Goal: Task Accomplishment & Management: Complete application form

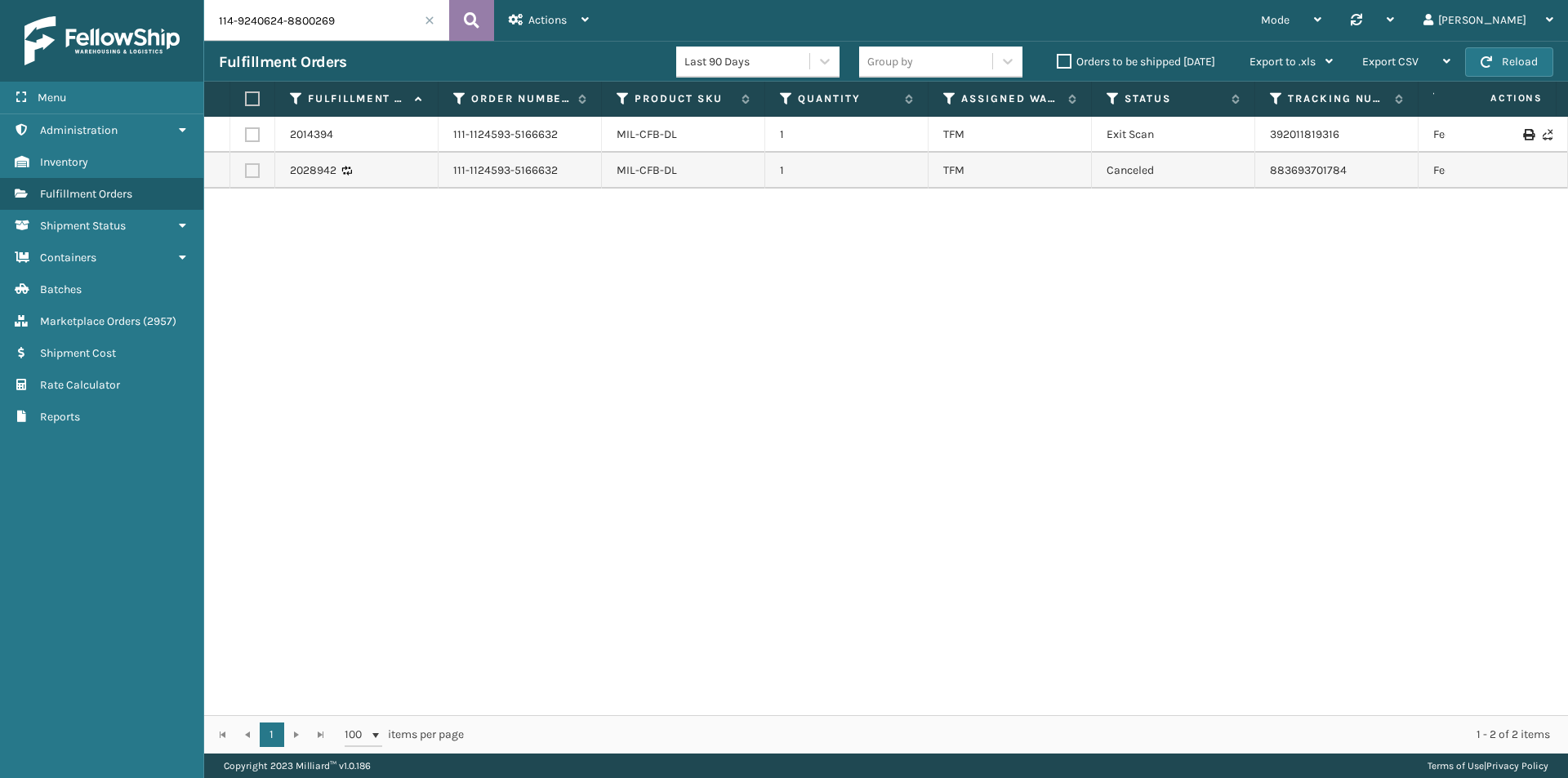
drag, startPoint x: 0, startPoint y: 0, endPoint x: 466, endPoint y: 20, distance: 466.4
click at [466, 20] on icon at bounding box center [472, 20] width 16 height 25
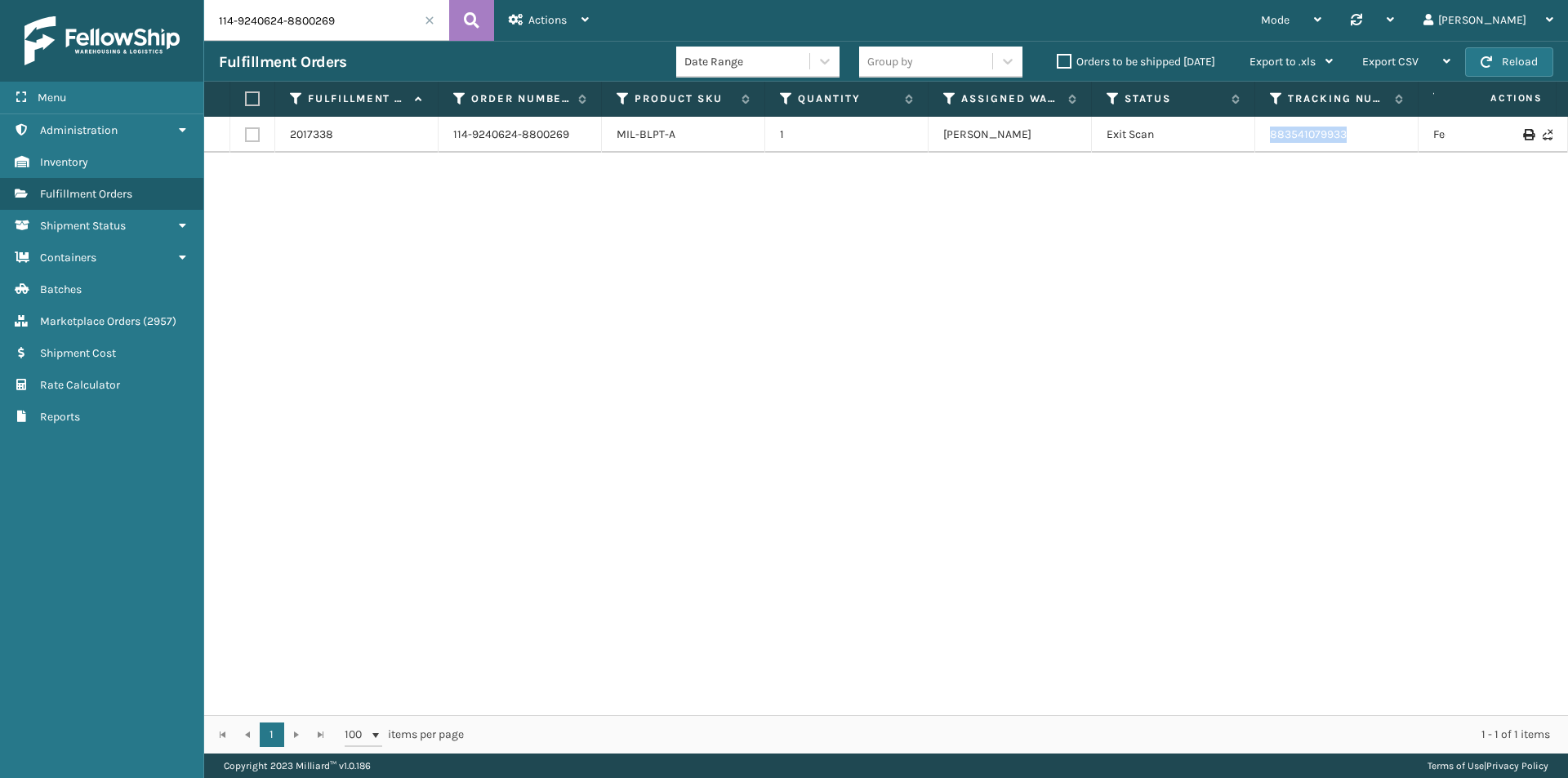
drag, startPoint x: 1393, startPoint y: 139, endPoint x: 1240, endPoint y: 139, distance: 153.0
click at [1240, 139] on tr "2017338 114-9240624-8800269 MIL-BLPT-A 1 [PERSON_NAME] Exit Scan 883541079933 F…" at bounding box center [1117, 135] width 1827 height 36
copy tr "883541079933"
click at [294, 14] on input "114-9240624-8800269" at bounding box center [326, 20] width 245 height 41
paste input "1-5125579-4677823"
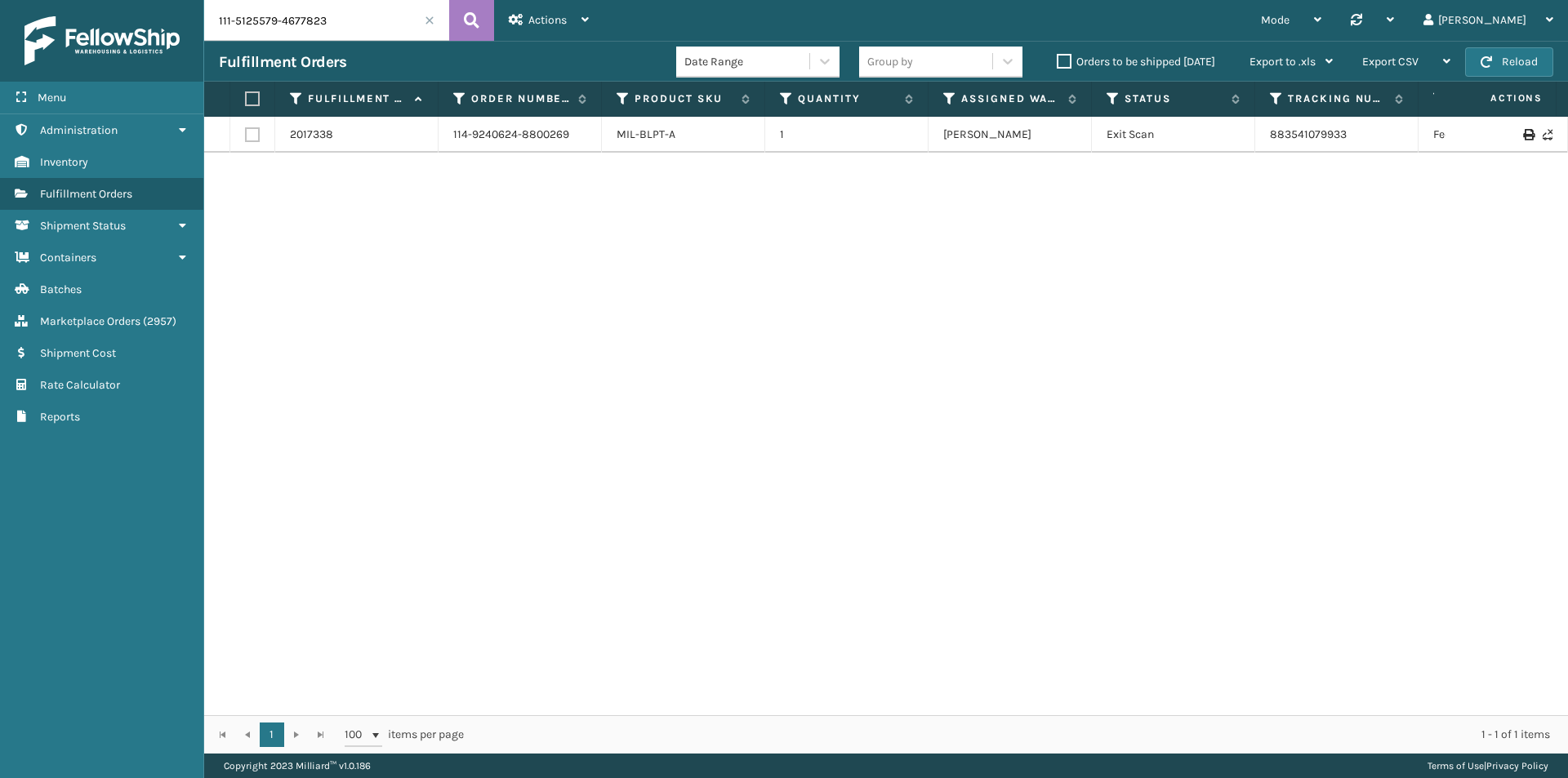
click at [441, 17] on input "111-5125579-4677823" at bounding box center [326, 20] width 245 height 41
type input "111-5125579-4677823"
click at [465, 17] on button at bounding box center [471, 20] width 45 height 41
drag, startPoint x: 1300, startPoint y: 136, endPoint x: 1226, endPoint y: 136, distance: 74.0
click at [1226, 136] on tr "2014116 111-5125579-4677823 MIL-TRNDL-DYB 1 [PERSON_NAME] Exit Scan 39200880262…" at bounding box center [1117, 135] width 1827 height 36
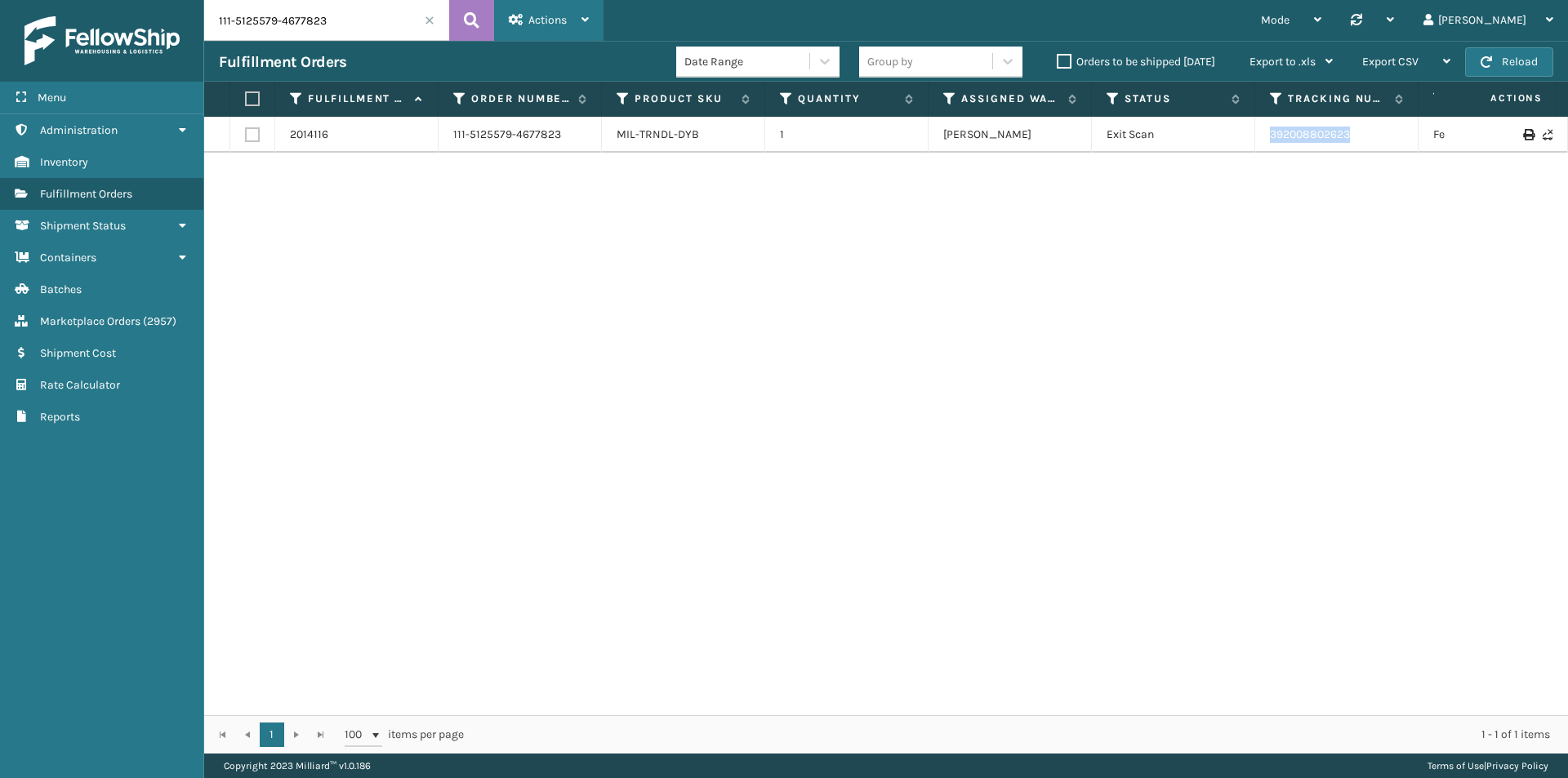
copy tr "392008802623"
click at [124, 325] on span "Marketplace Orders" at bounding box center [89, 321] width 100 height 14
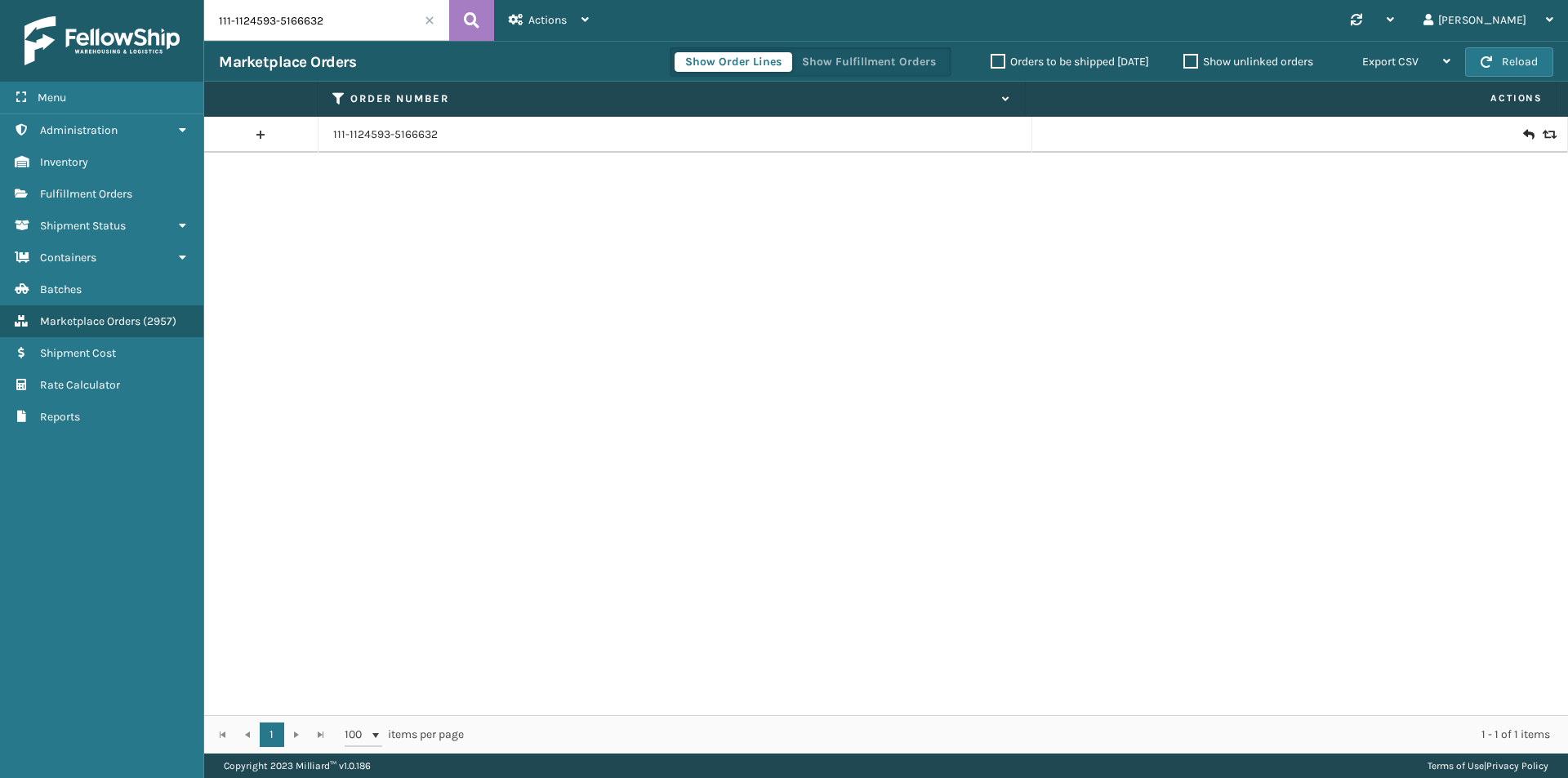
click at [331, 26] on input "111-1124593-5166632" at bounding box center [326, 20] width 245 height 41
click at [471, 21] on icon at bounding box center [472, 20] width 16 height 25
click at [410, 131] on link "111-1124593-5166632" at bounding box center [385, 135] width 104 height 16
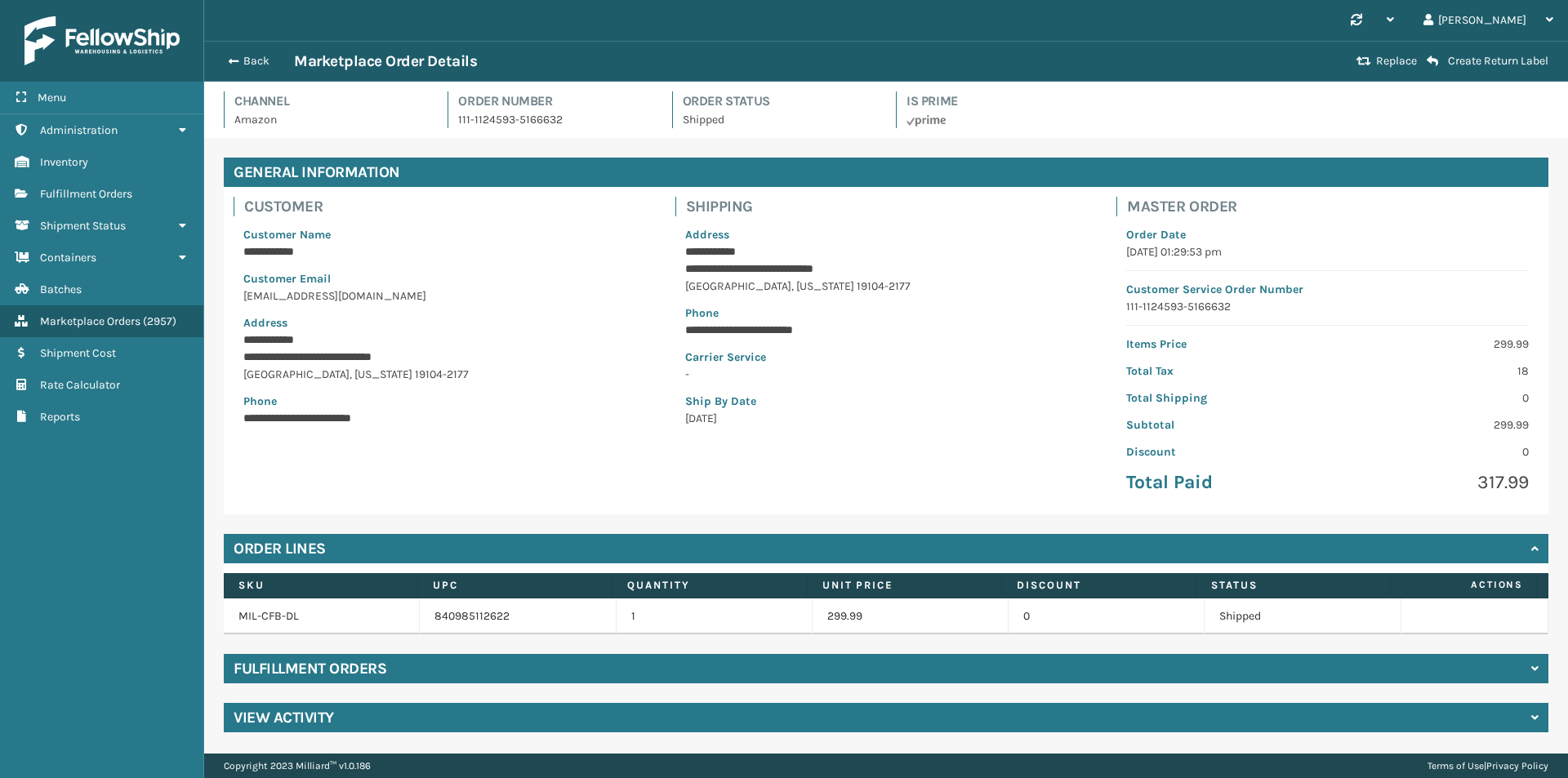
click at [254, 69] on div "Back Marketplace Order Details" at bounding box center [785, 61] width 1133 height 20
click at [254, 64] on button "Back" at bounding box center [257, 60] width 75 height 15
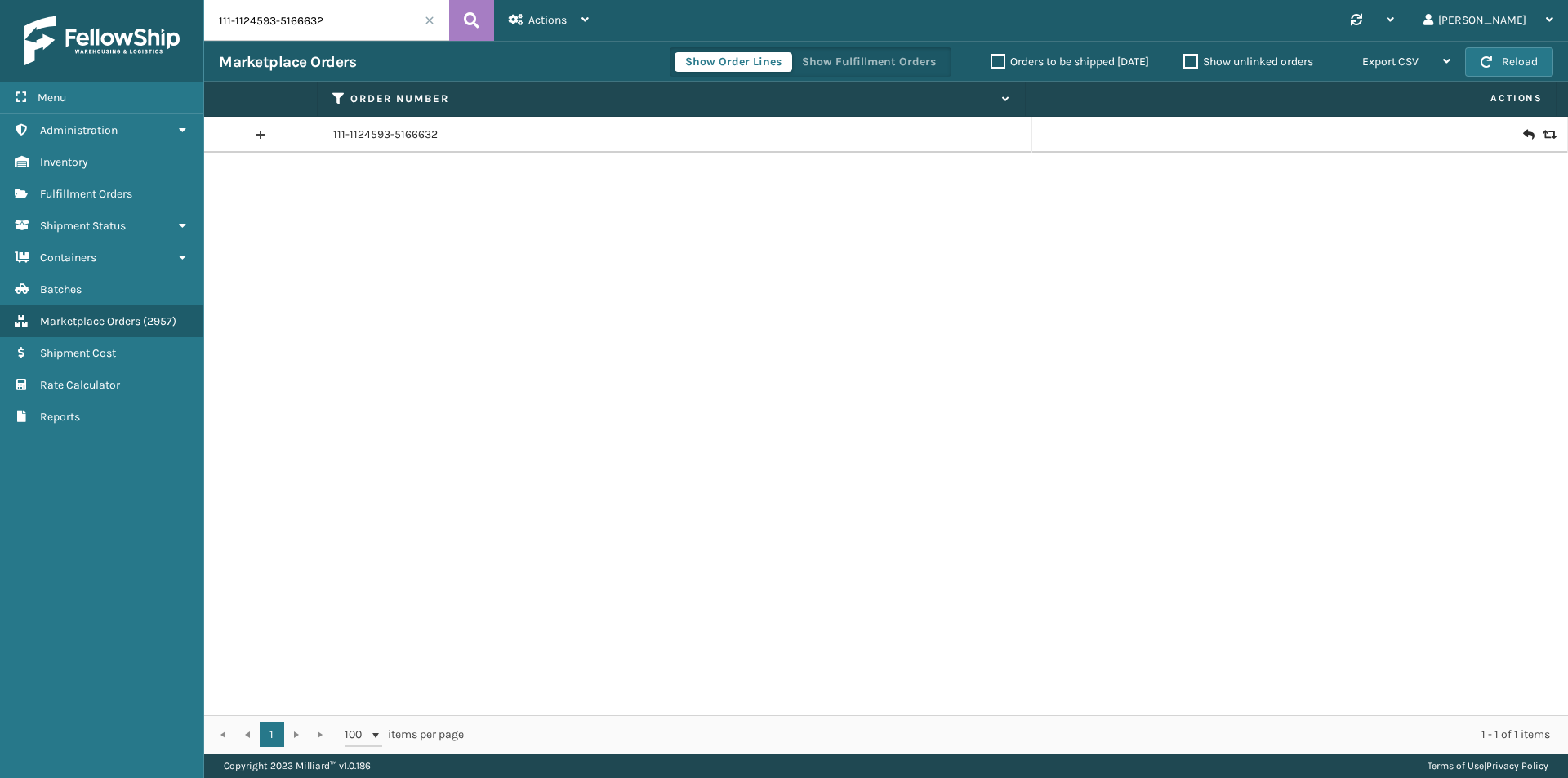
click at [102, 197] on span "Fulfillment Orders" at bounding box center [85, 194] width 92 height 14
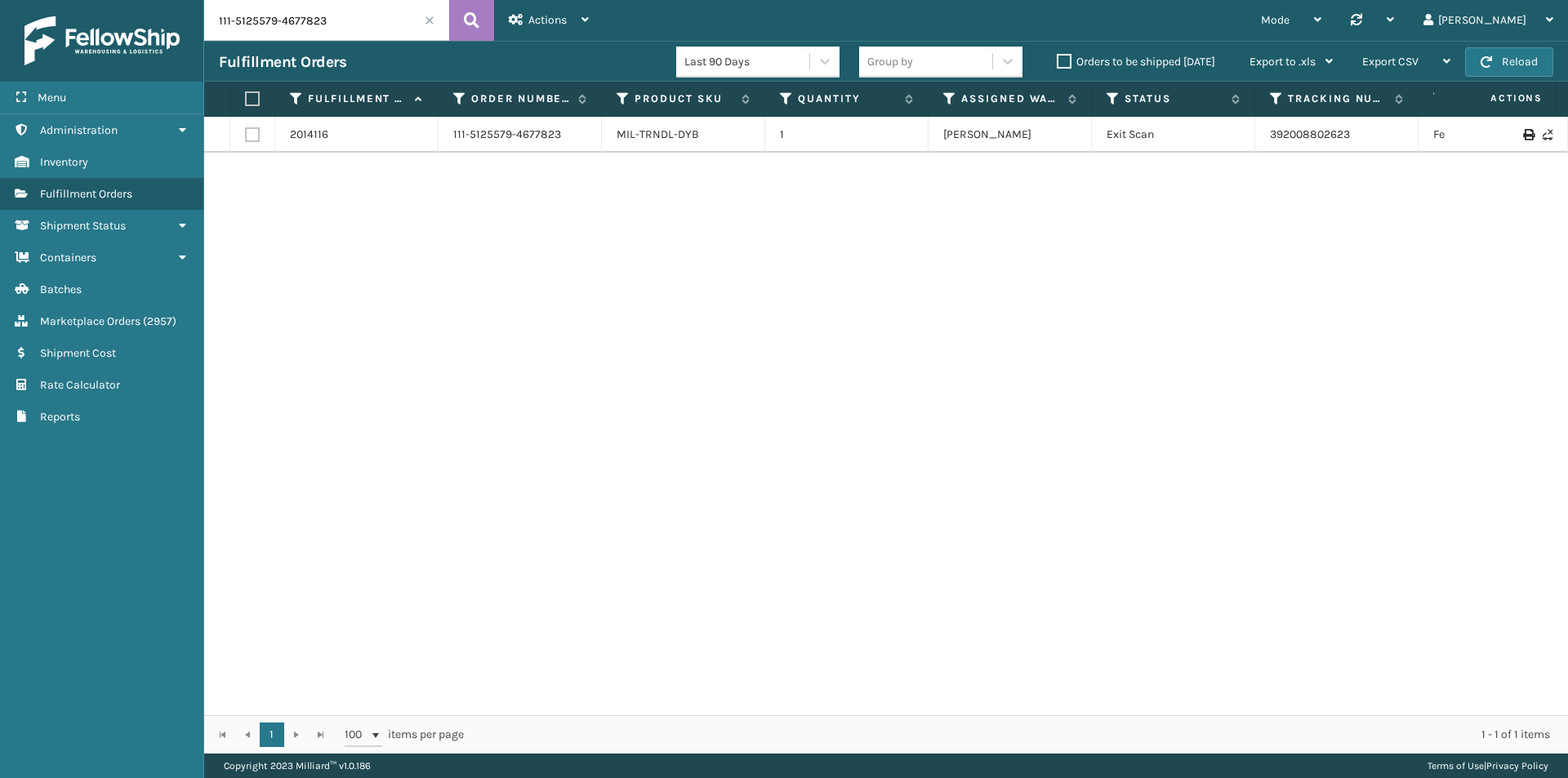
drag, startPoint x: 317, startPoint y: 37, endPoint x: 358, endPoint y: 19, distance: 44.8
click at [318, 37] on input "111-5125579-4677823" at bounding box center [326, 20] width 245 height 41
paste input "2-8780097-8725022"
click at [474, 21] on icon at bounding box center [472, 20] width 16 height 25
click at [336, 28] on input "112-8780097-8725022" at bounding box center [326, 20] width 245 height 41
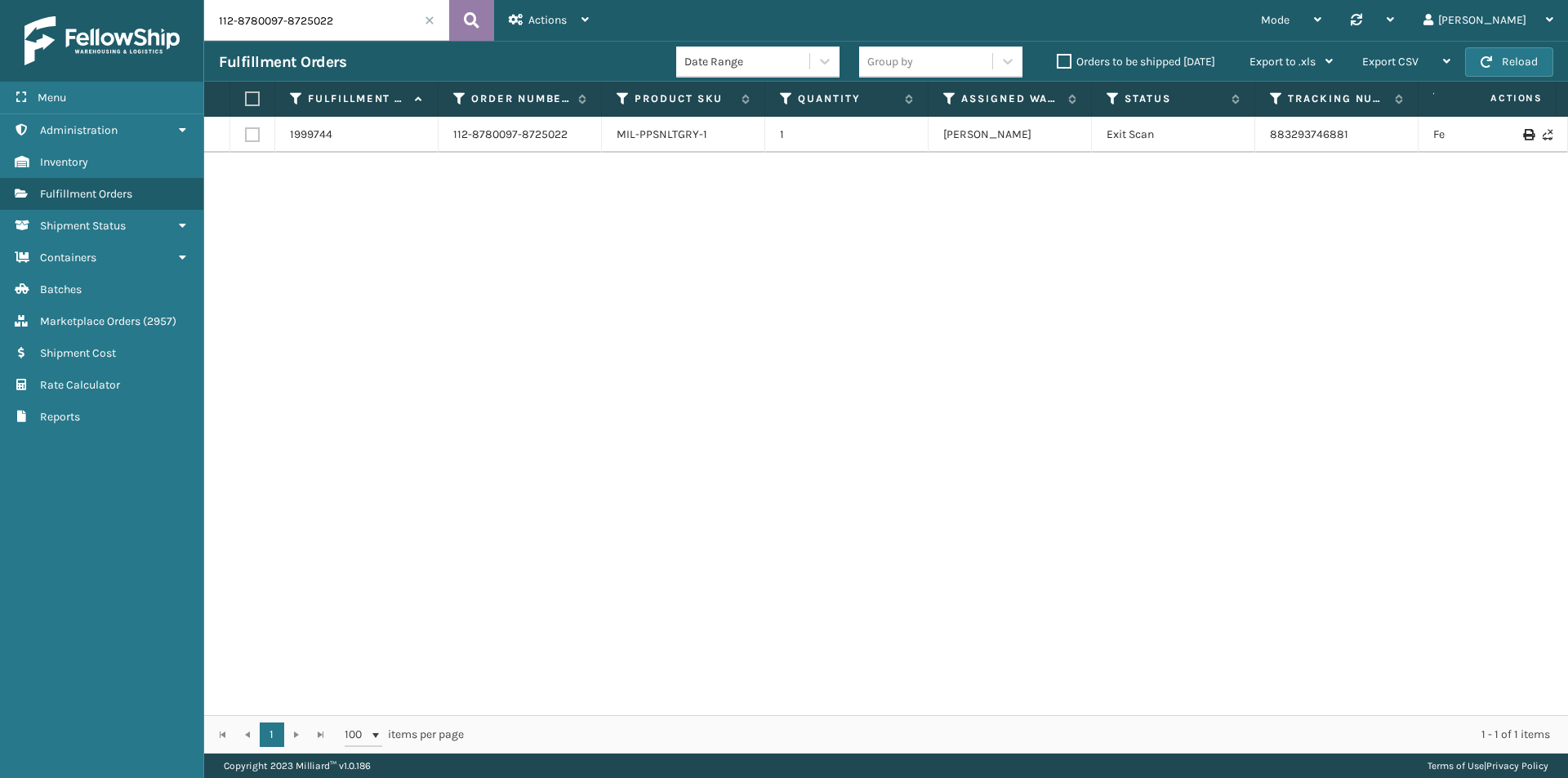
click at [466, 16] on icon at bounding box center [472, 20] width 16 height 25
drag, startPoint x: 1361, startPoint y: 136, endPoint x: 1230, endPoint y: 134, distance: 131.0
click at [1230, 134] on tr "1999744 112-8780097-8725022 MIL-PPSNLTGRY-1 1 [PERSON_NAME] Exit Scan 883293746…" at bounding box center [1117, 135] width 1827 height 36
copy tr "883293746881"
click at [386, 32] on input "112-8780097-8725022" at bounding box center [326, 20] width 245 height 41
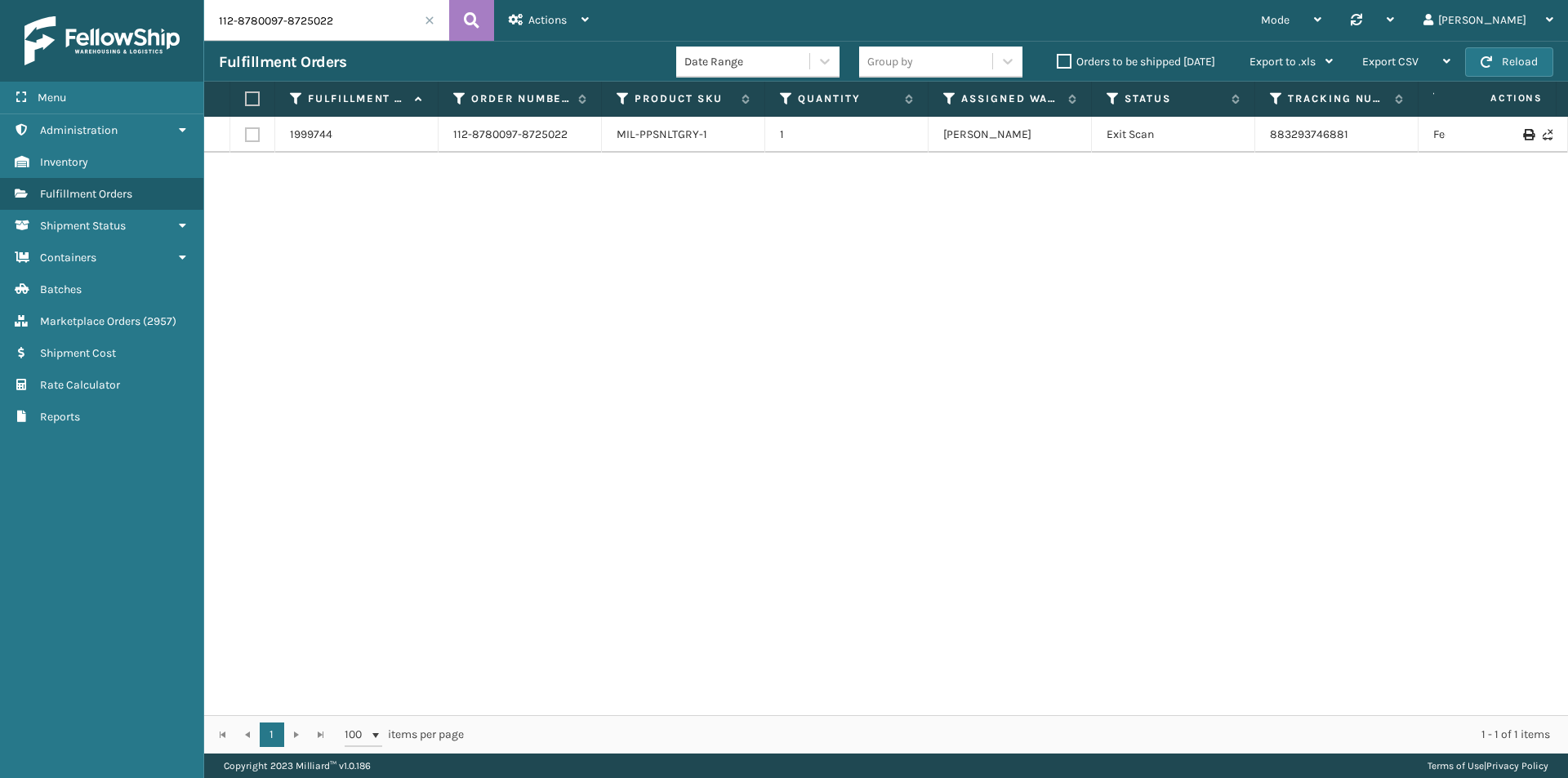
paste input "4-2623496-7998664"
click at [460, 21] on button at bounding box center [471, 20] width 45 height 41
drag, startPoint x: 1371, startPoint y: 116, endPoint x: 1362, endPoint y: 129, distance: 15.8
click at [1362, 129] on div "Fulfillment Order Id Order Number Product SKU Quantity Assigned Warehouse Statu…" at bounding box center [886, 417] width 1364 height 672
click at [1417, 151] on div "2009158 114-2623496-7998664 MIL-PPSNWHT-1 1 [US_STATE] (TF Fulfillment) Exit Sc…" at bounding box center [886, 416] width 1364 height 599
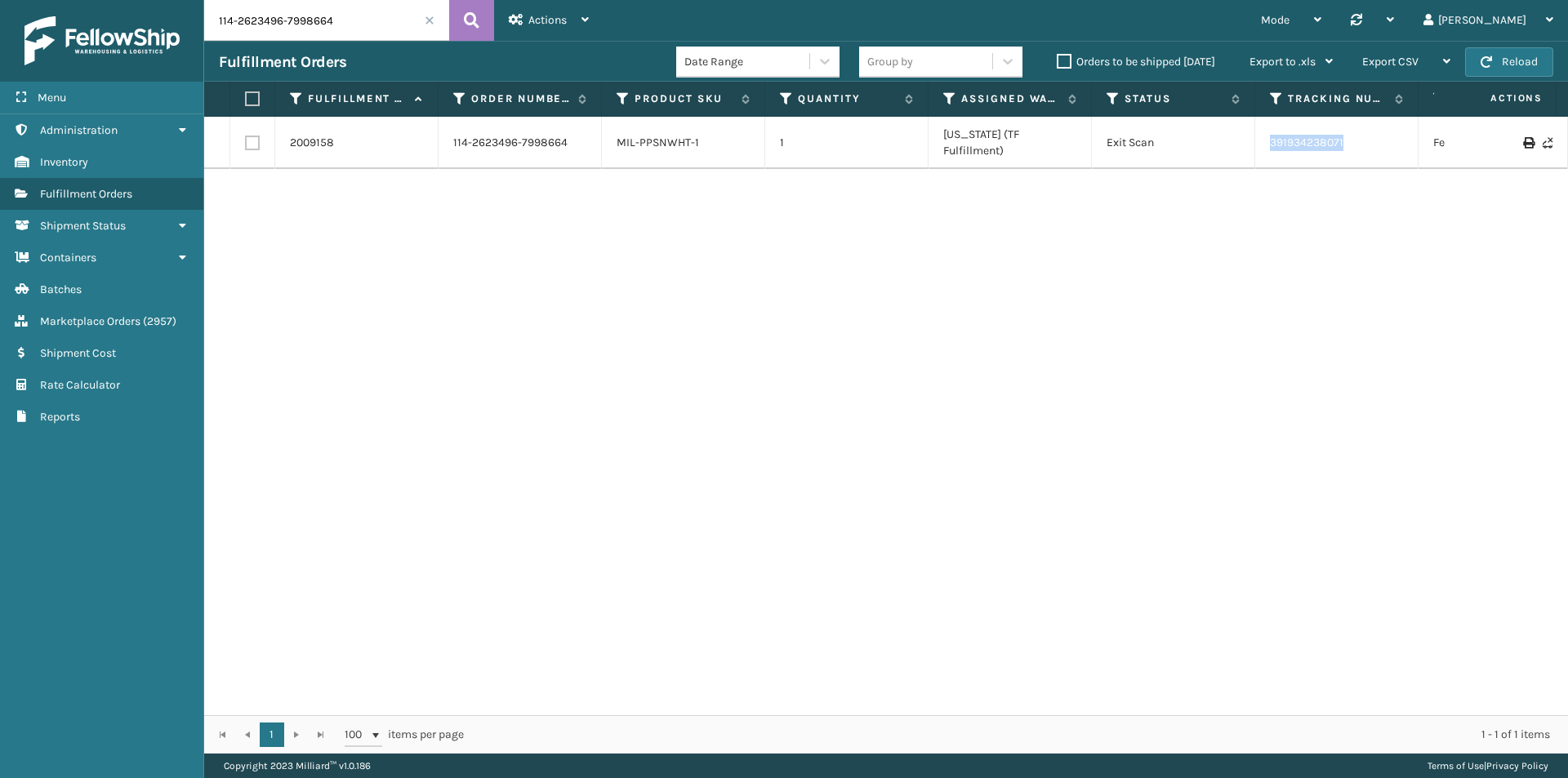
drag, startPoint x: 1263, startPoint y: 133, endPoint x: 1360, endPoint y: 136, distance: 97.0
click at [1360, 136] on td "391934238071" at bounding box center [1336, 143] width 164 height 53
copy link "391934238071"
click at [293, 39] on input "114-2623496-7998664" at bounding box center [326, 20] width 245 height 41
paste input "3-8968726-1494656"
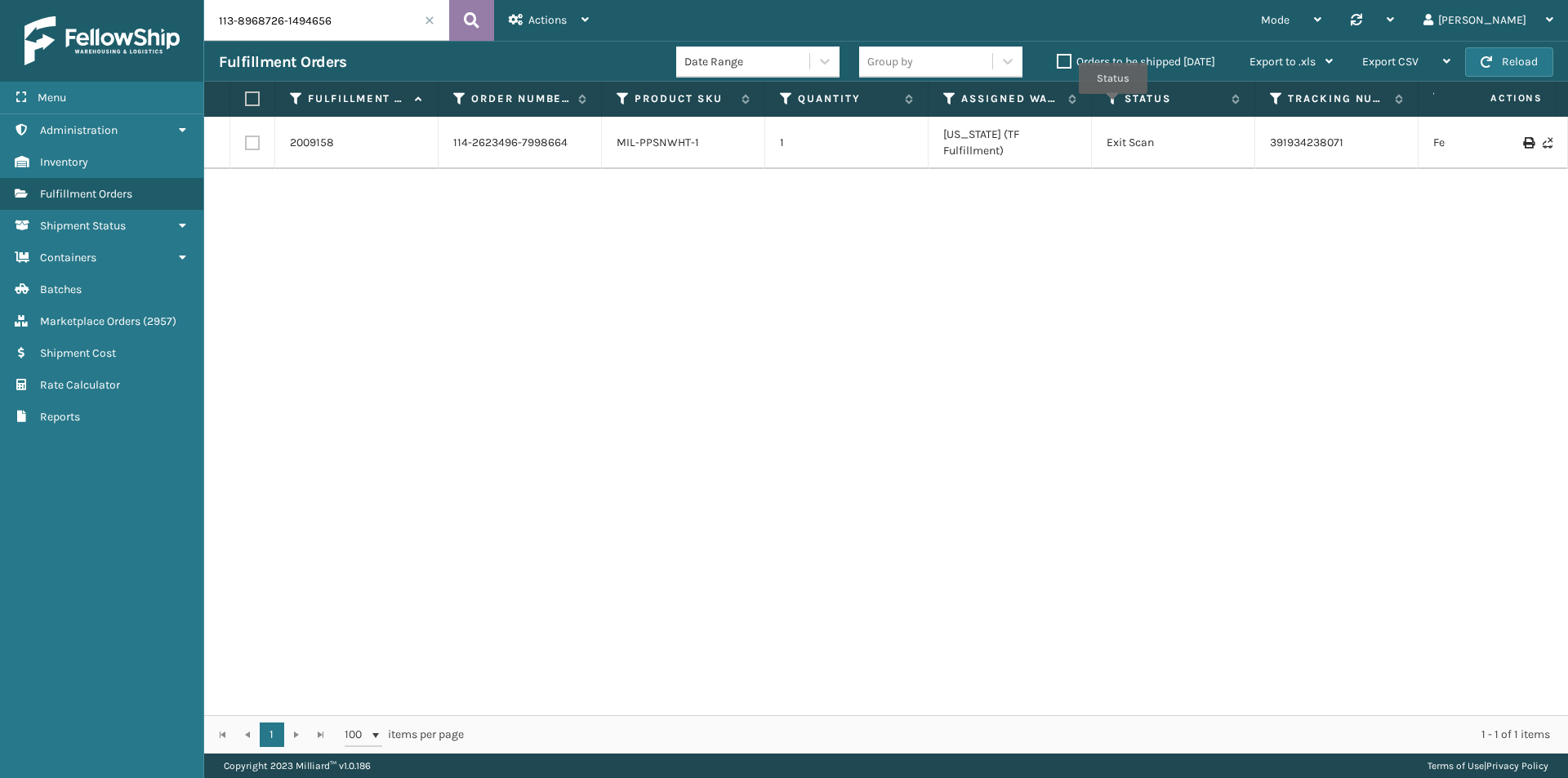
type input "113-8968726-1494656"
click at [481, 17] on button at bounding box center [471, 20] width 45 height 41
drag, startPoint x: 1393, startPoint y: 137, endPoint x: 1254, endPoint y: 140, distance: 139.0
click at [1254, 140] on tr "2019466 113-8968726-1494656 MIL-CHG-LDR 1 SleepGeekz Warehouse Exit Scan 392122…" at bounding box center [1117, 135] width 1827 height 36
copy tr "392122646314"
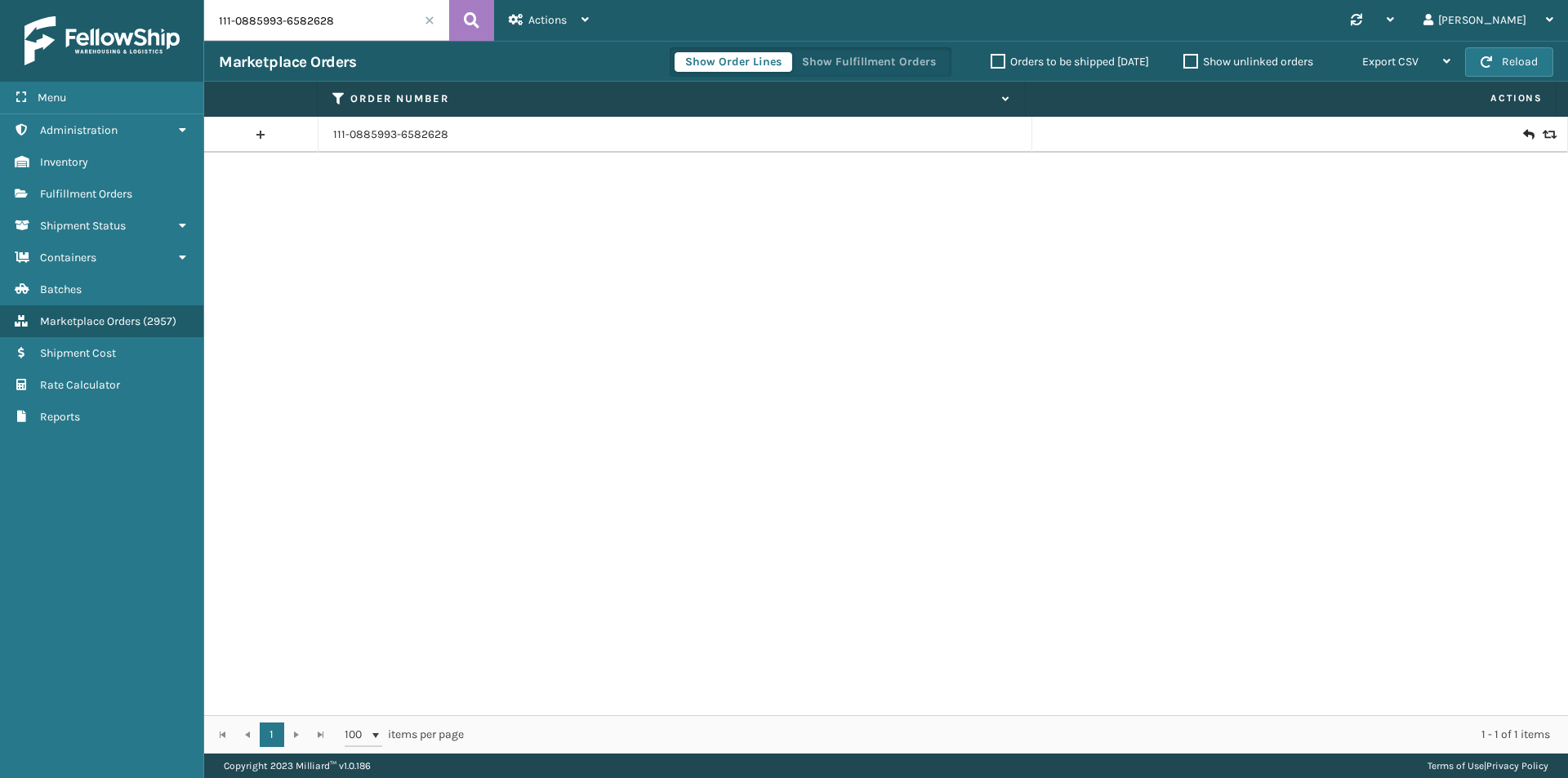
click at [371, 13] on input "111-0885993-6582628" at bounding box center [326, 20] width 245 height 41
type input "111-1124593-5166632"
click at [475, 22] on icon at bounding box center [472, 20] width 16 height 25
click at [1542, 136] on icon at bounding box center [1547, 135] width 10 height 12
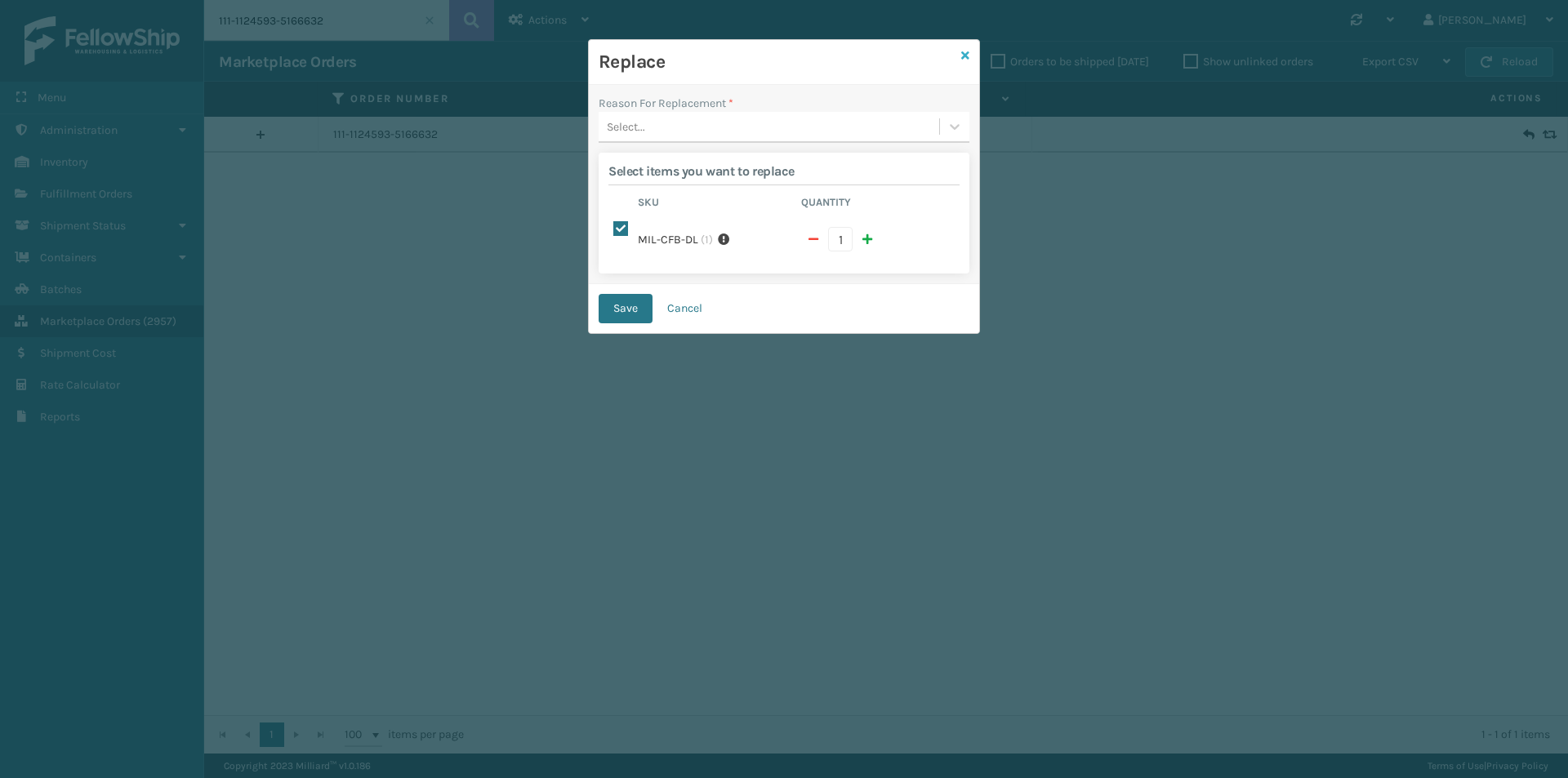
click at [966, 62] on link at bounding box center [965, 56] width 8 height 17
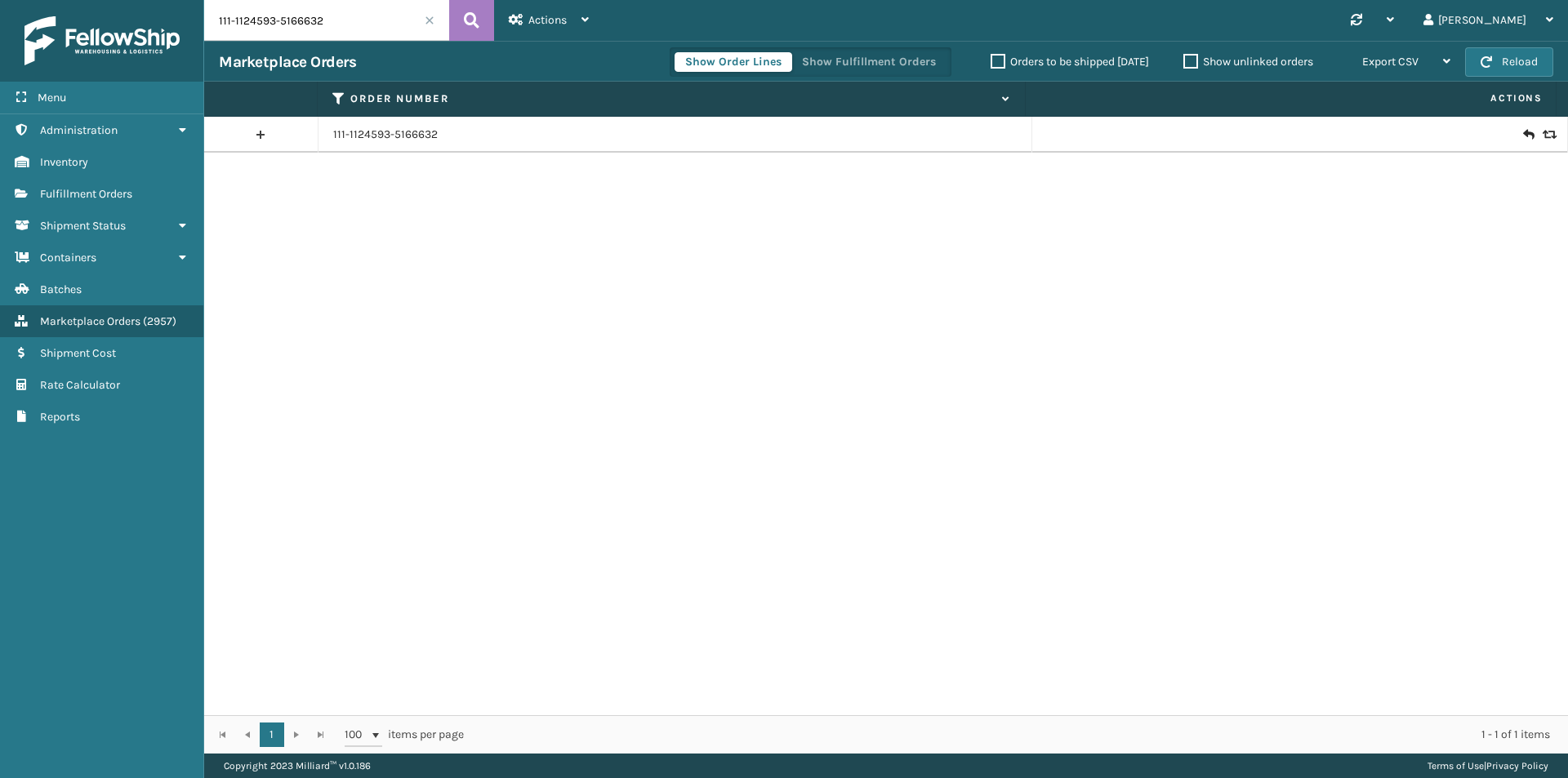
click at [1522, 131] on icon at bounding box center [1527, 135] width 10 height 16
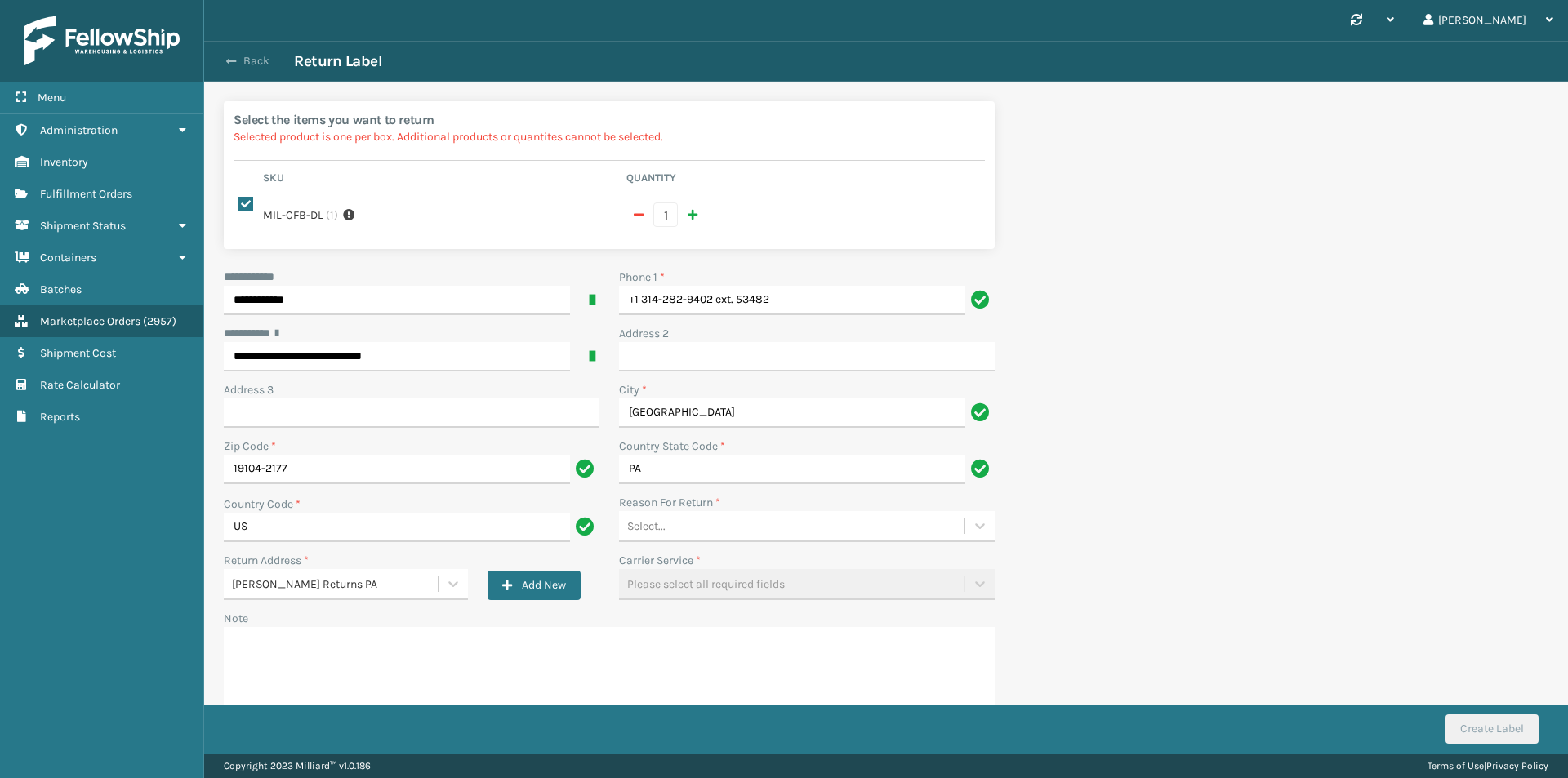
click at [247, 60] on button "Back" at bounding box center [257, 60] width 75 height 15
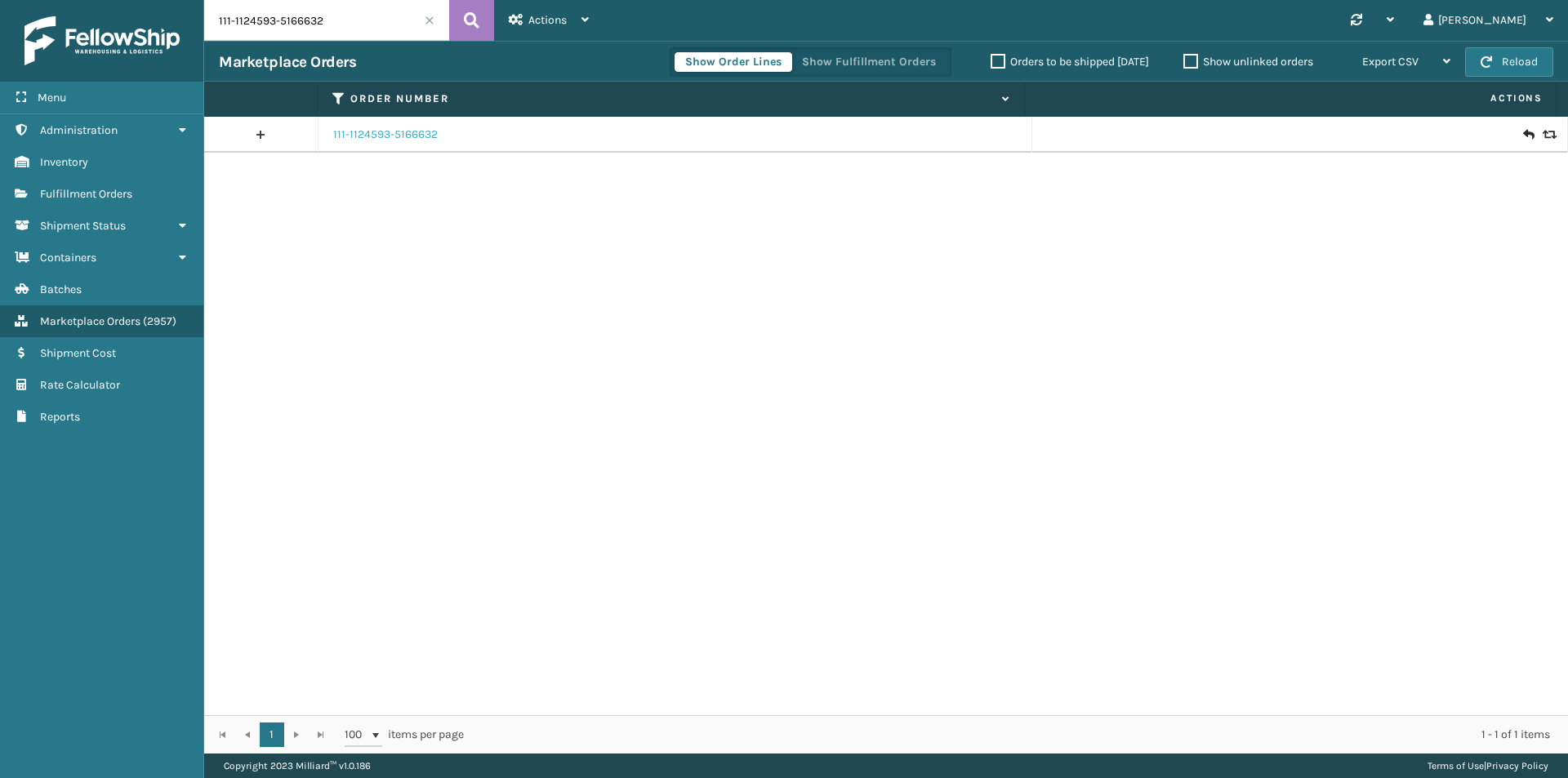
click at [421, 140] on link "111-1124593-5166632" at bounding box center [385, 135] width 104 height 16
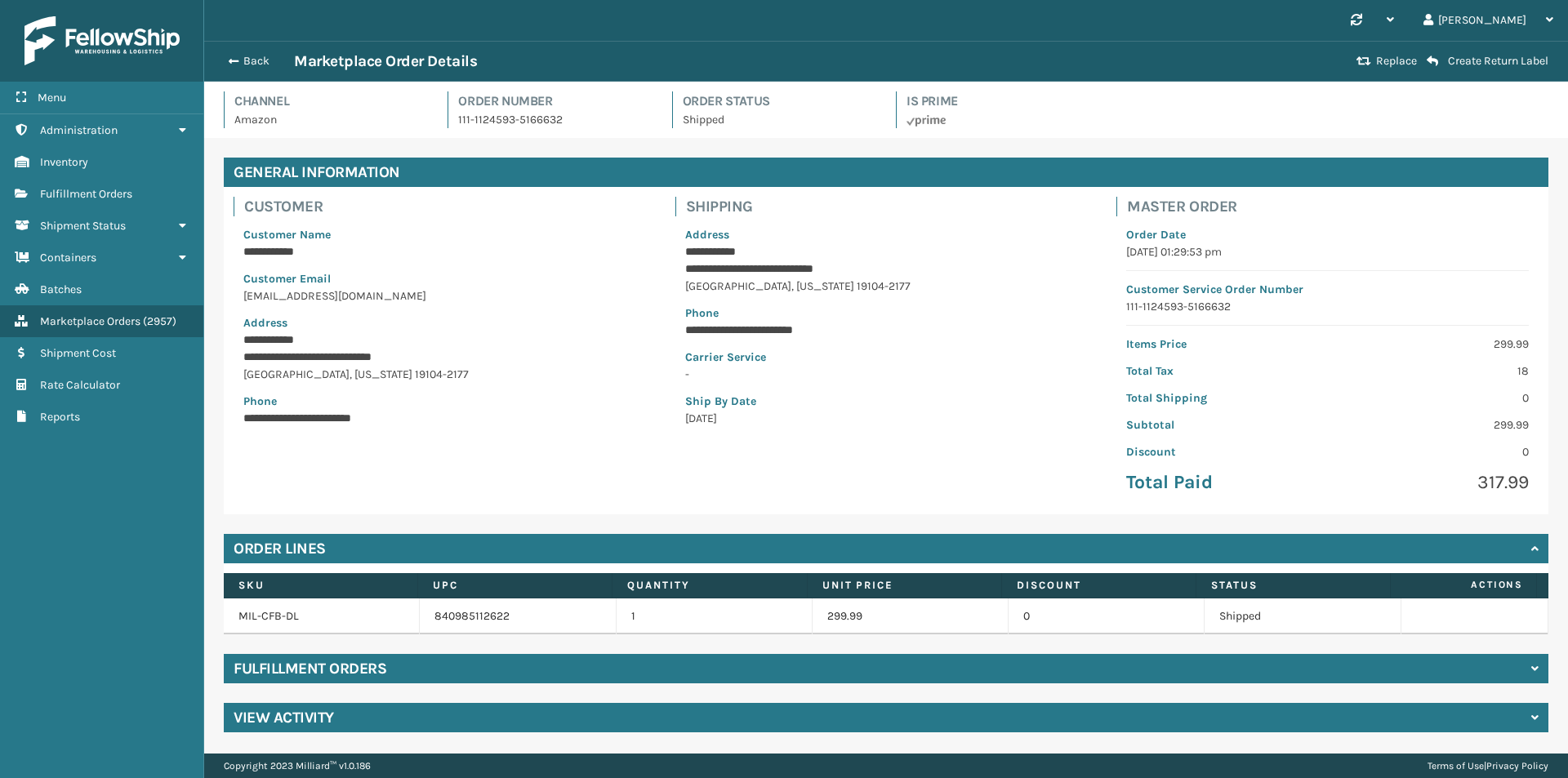
click at [823, 284] on p "PHILADELPHIA , Pennsylvania 19104-2177" at bounding box center [886, 285] width 402 height 17
click at [251, 55] on button "Back" at bounding box center [257, 60] width 75 height 15
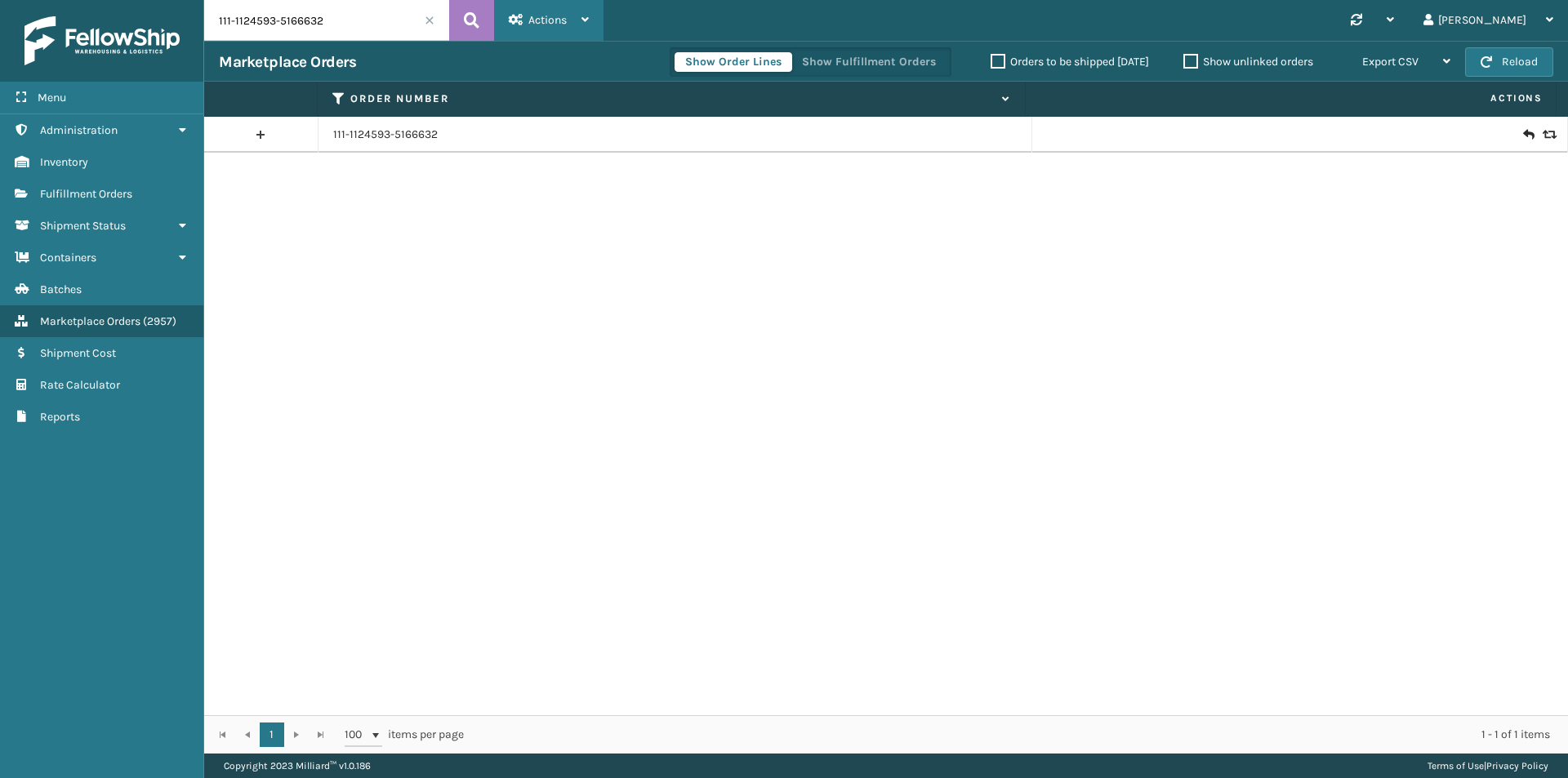
click at [581, 21] on div "Actions" at bounding box center [548, 20] width 80 height 41
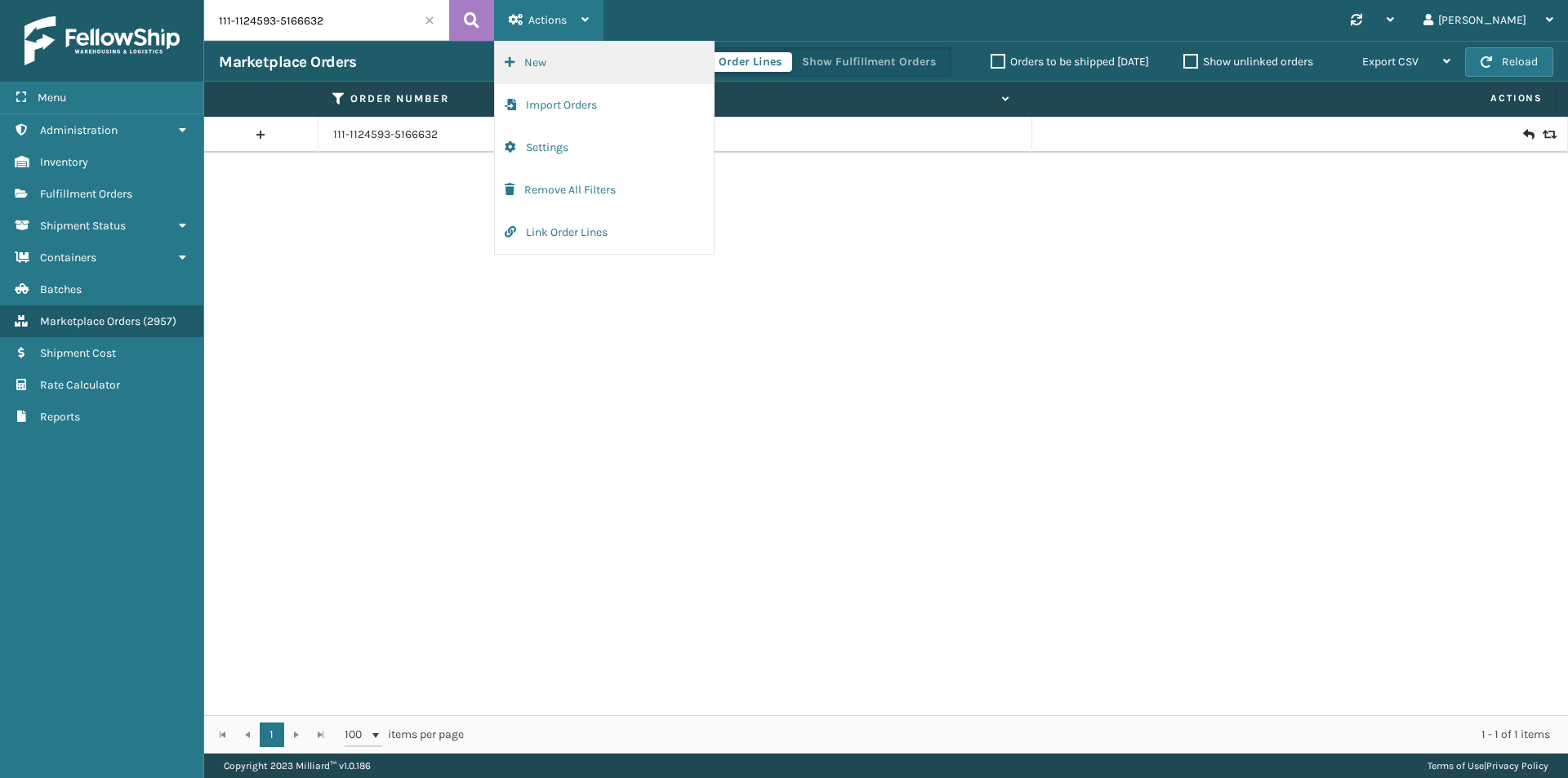
click at [589, 62] on button "New" at bounding box center [604, 62] width 219 height 43
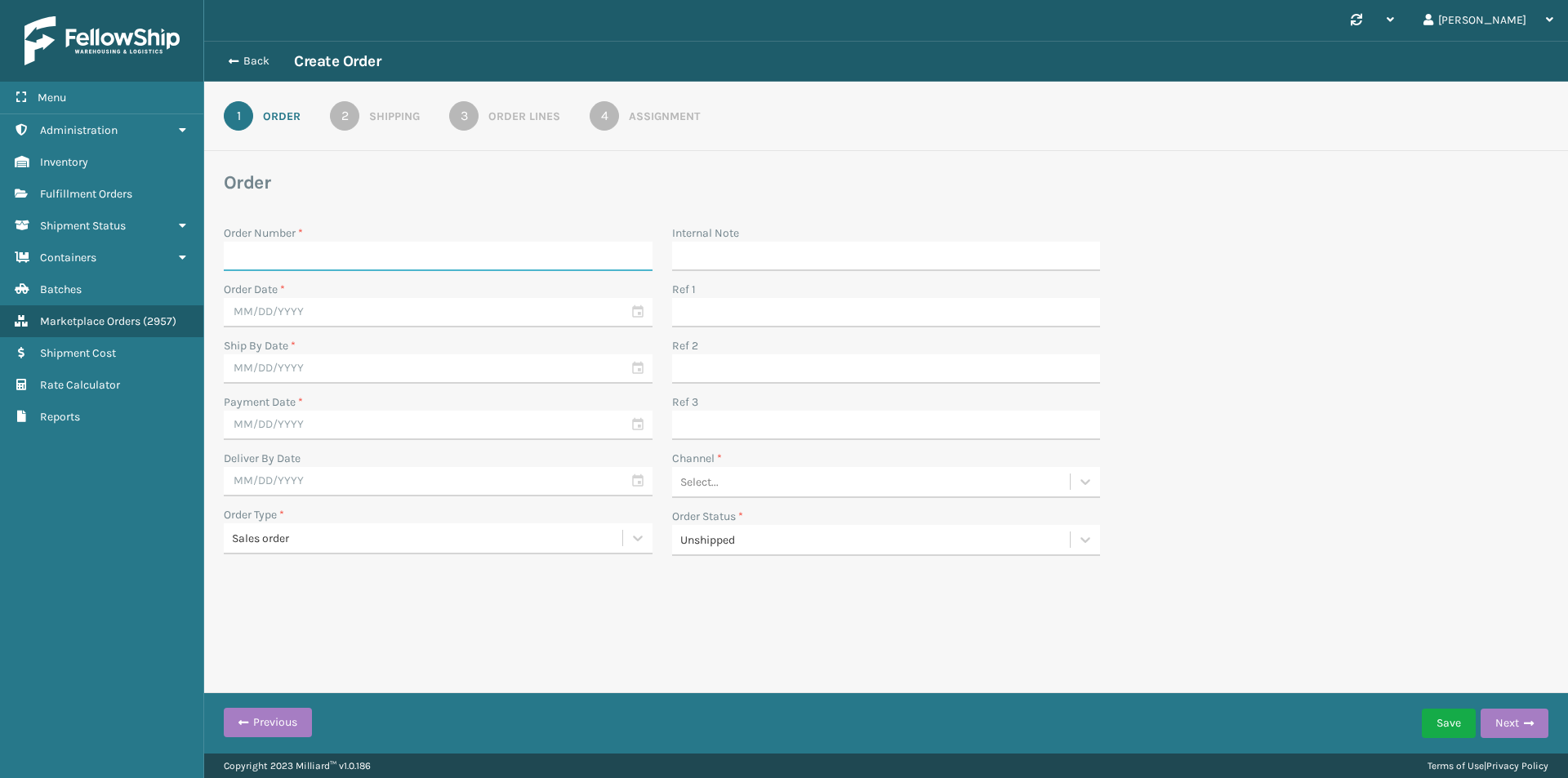
paste input "111-1124593-5166632"
type input "111-1124593-5166632-R"
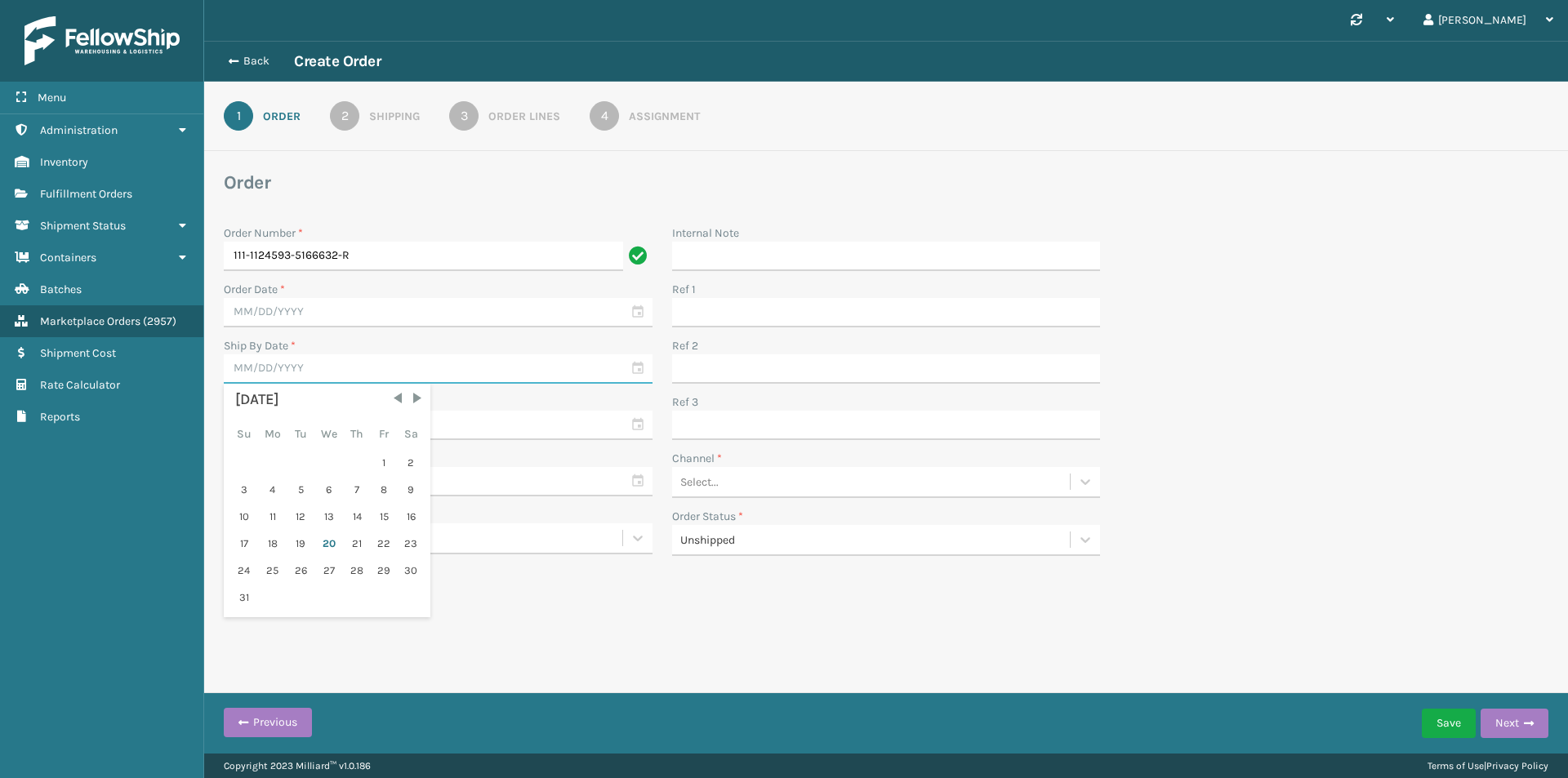
click at [431, 357] on input "text" at bounding box center [438, 370] width 429 height 30
click at [435, 313] on input "text" at bounding box center [438, 313] width 429 height 30
click at [327, 490] on div "20" at bounding box center [328, 487] width 27 height 25
type input "08/20/2025"
click at [397, 362] on input "text" at bounding box center [438, 370] width 429 height 30
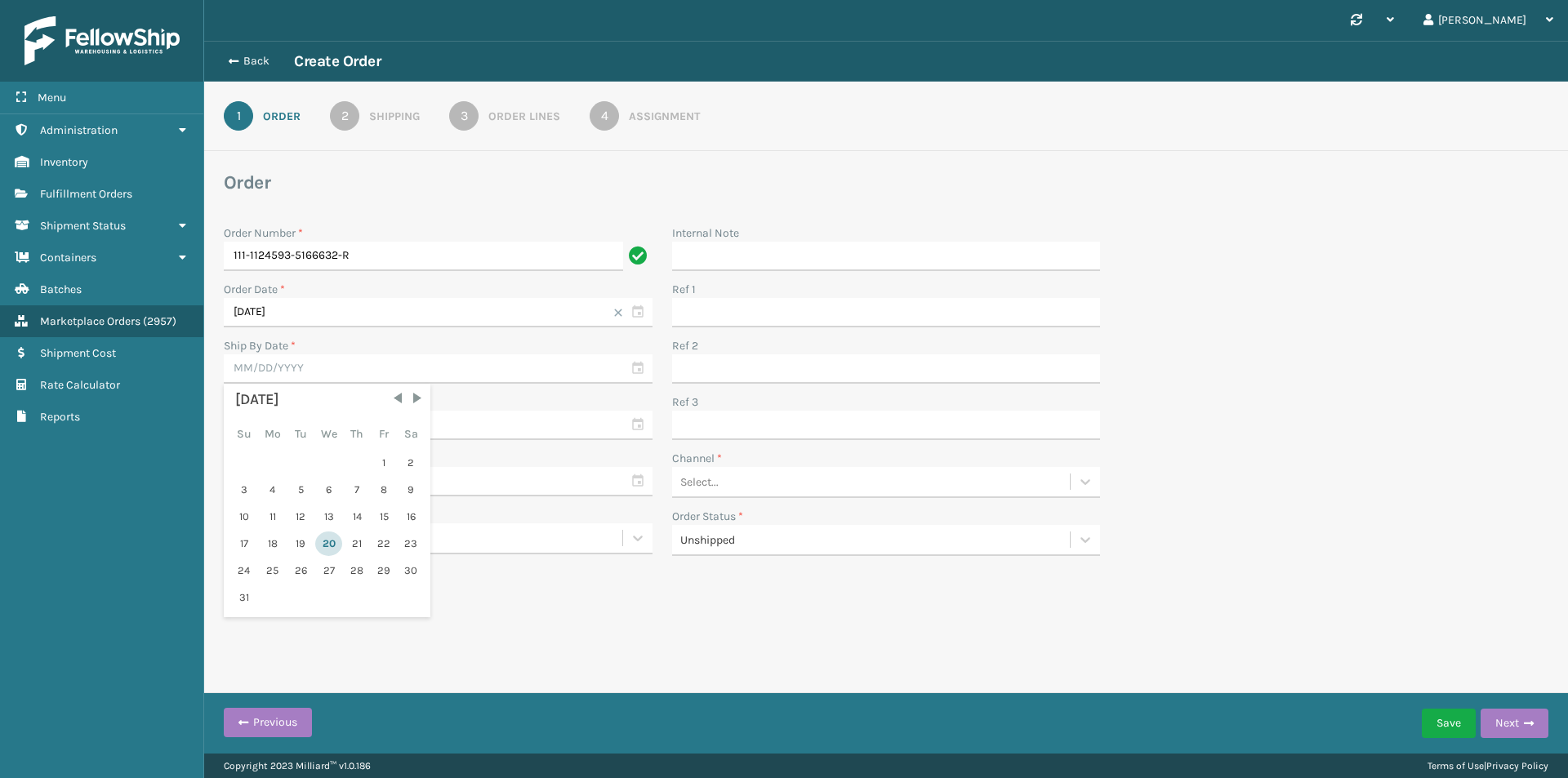
click at [331, 540] on div "20" at bounding box center [328, 543] width 27 height 25
type input "08/20/2025"
click at [442, 435] on input "text" at bounding box center [438, 425] width 429 height 30
click at [322, 598] on div "20" at bounding box center [328, 600] width 27 height 25
type input "08/20/2025"
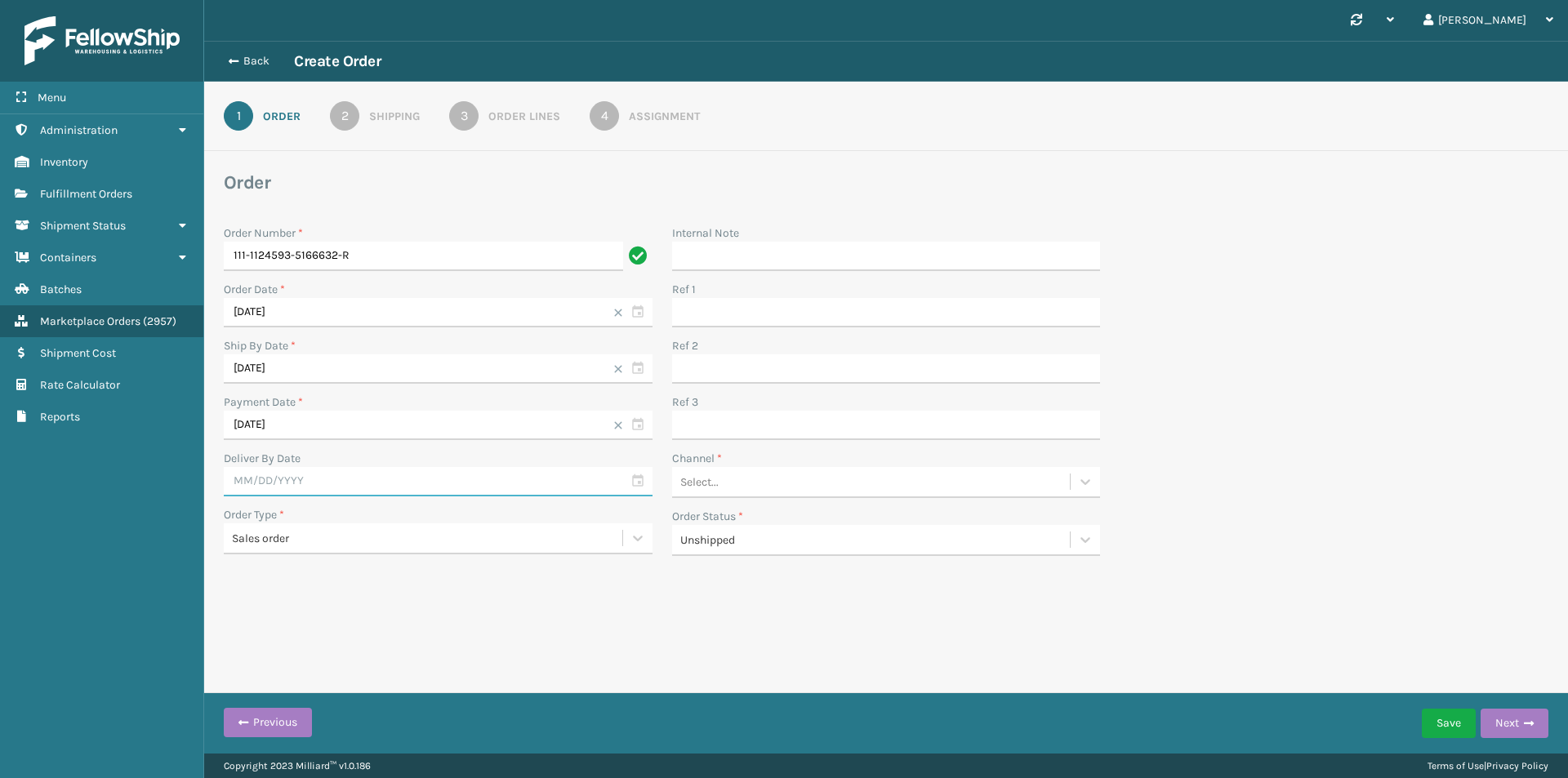
click at [369, 484] on input "text" at bounding box center [438, 482] width 429 height 30
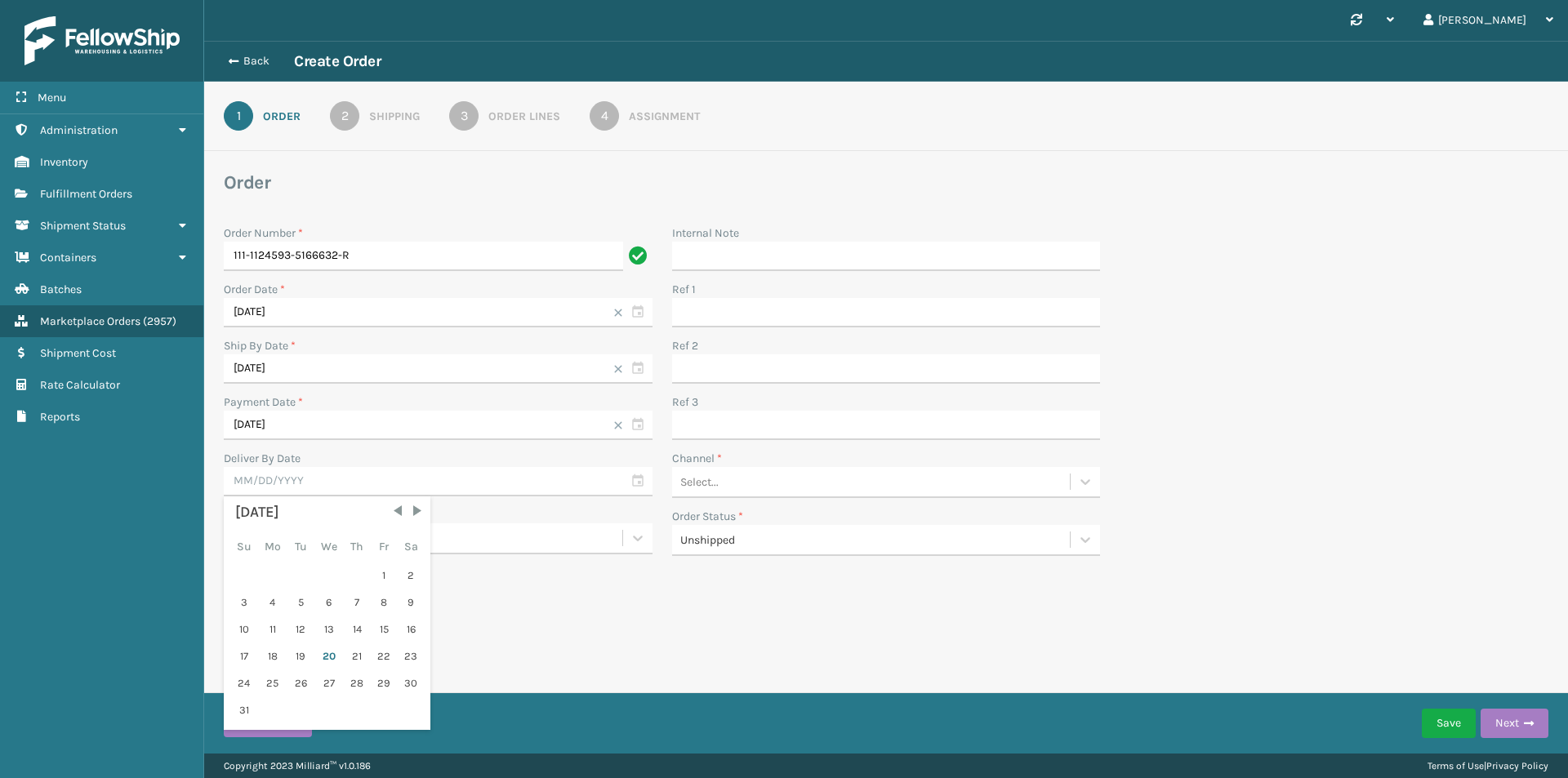
drag, startPoint x: 335, startPoint y: 656, endPoint x: 430, endPoint y: 613, distance: 104.3
click at [332, 656] on div "20" at bounding box center [328, 656] width 27 height 25
type input "08/20/2025"
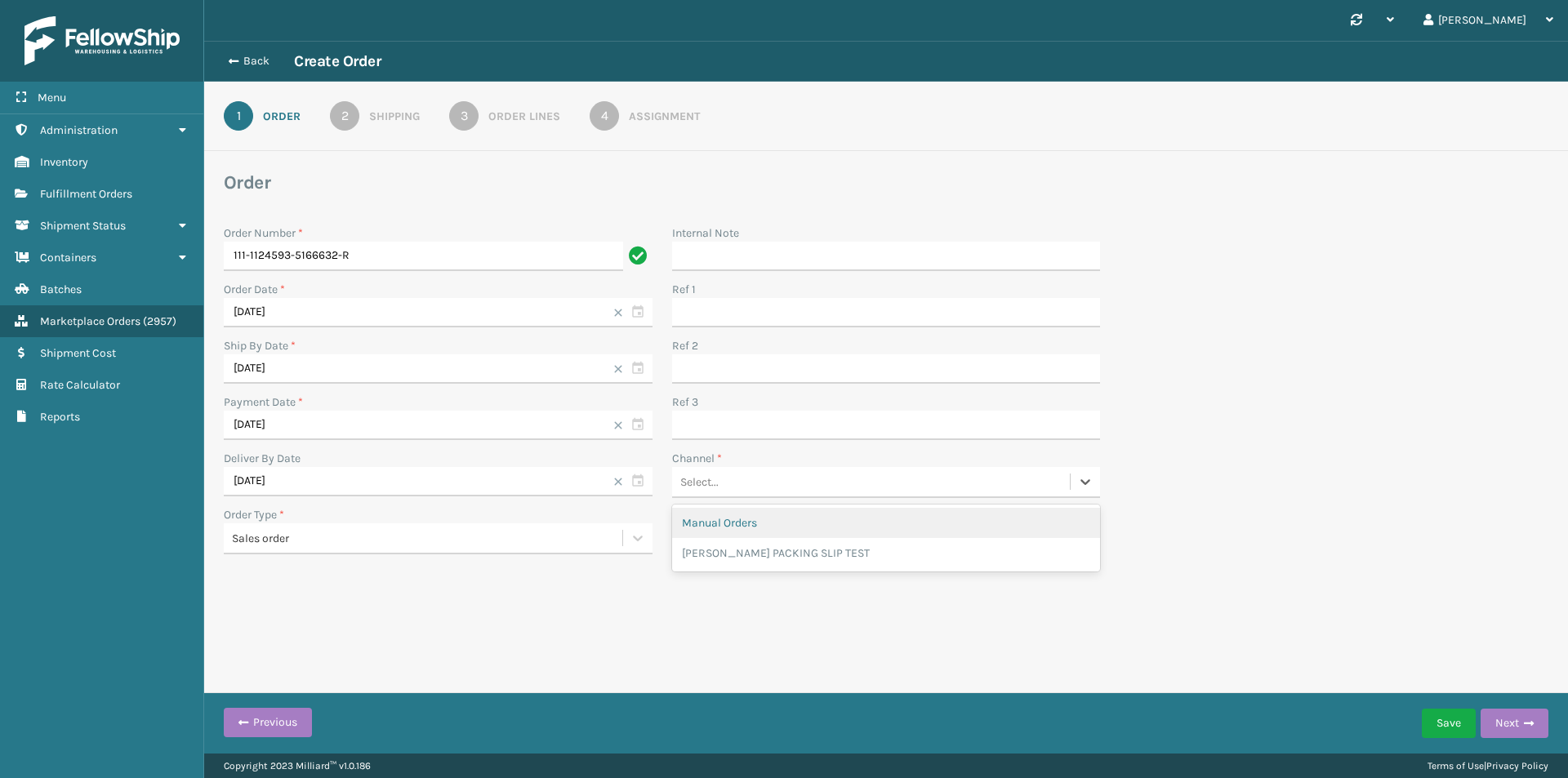
click at [768, 486] on div "Select..." at bounding box center [871, 482] width 398 height 27
drag, startPoint x: 768, startPoint y: 486, endPoint x: 771, endPoint y: 500, distance: 14.3
click at [770, 481] on div "Select..." at bounding box center [871, 482] width 398 height 27
click at [774, 519] on div "Manual Orders" at bounding box center [886, 522] width 429 height 30
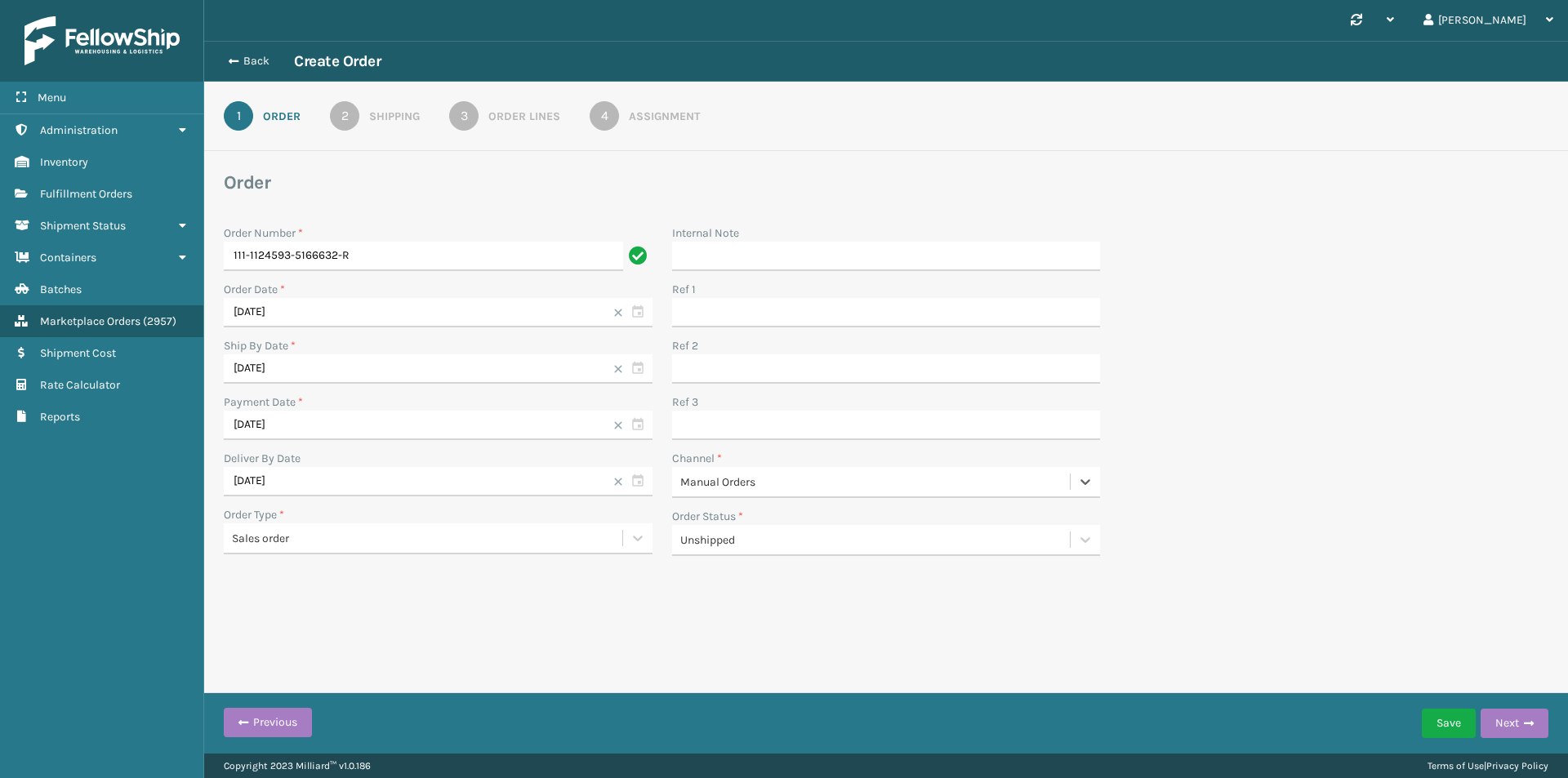
click at [392, 109] on div "Shipping" at bounding box center [393, 116] width 51 height 17
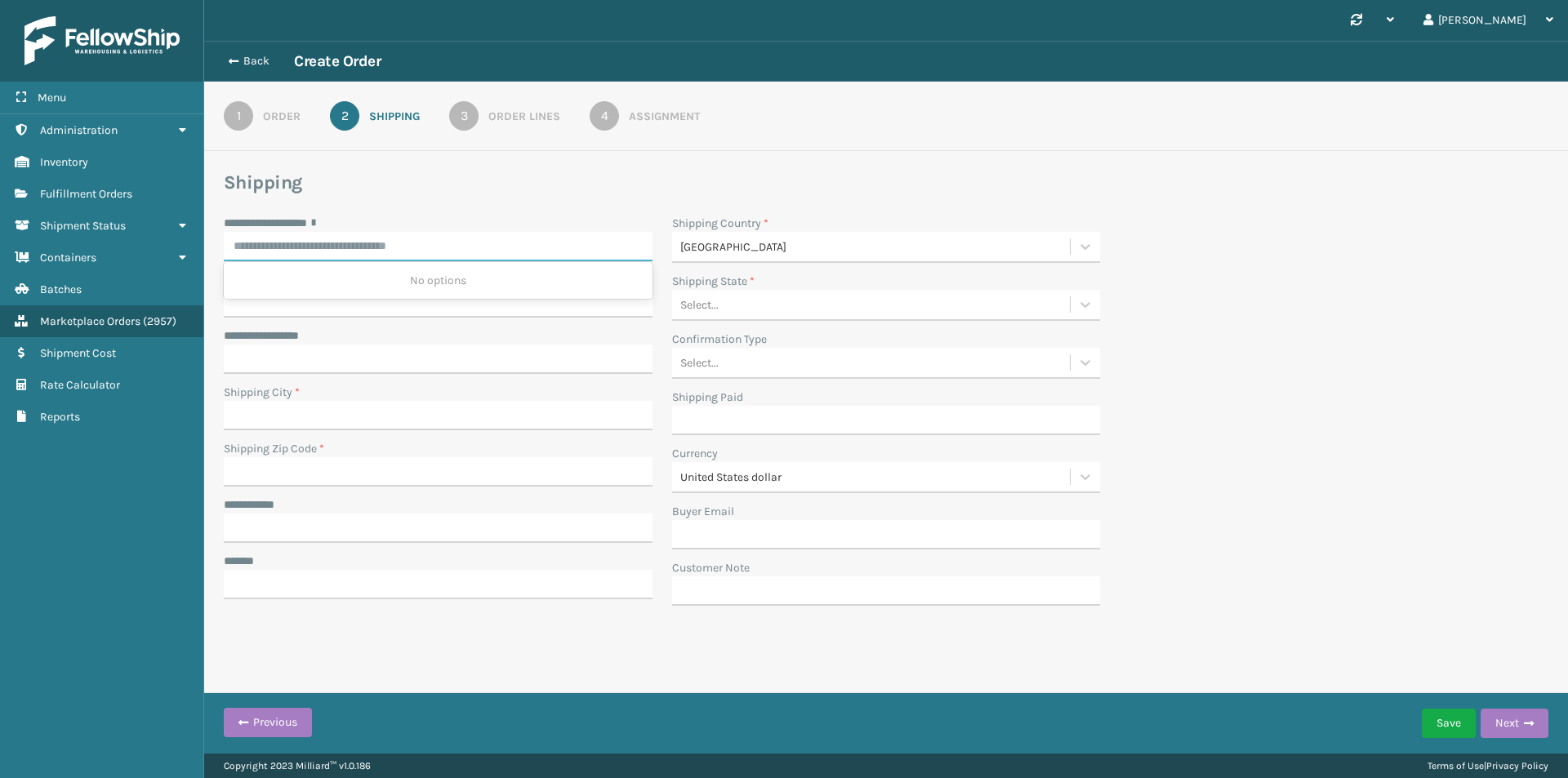
click at [415, 248] on input "**********" at bounding box center [438, 247] width 429 height 30
paste input "**********"
click at [436, 336] on div "3836 SPRING GARDEN ST, PHILADELPHIA, PA" at bounding box center [438, 341] width 429 height 30
type input "**********"
type input "[GEOGRAPHIC_DATA]"
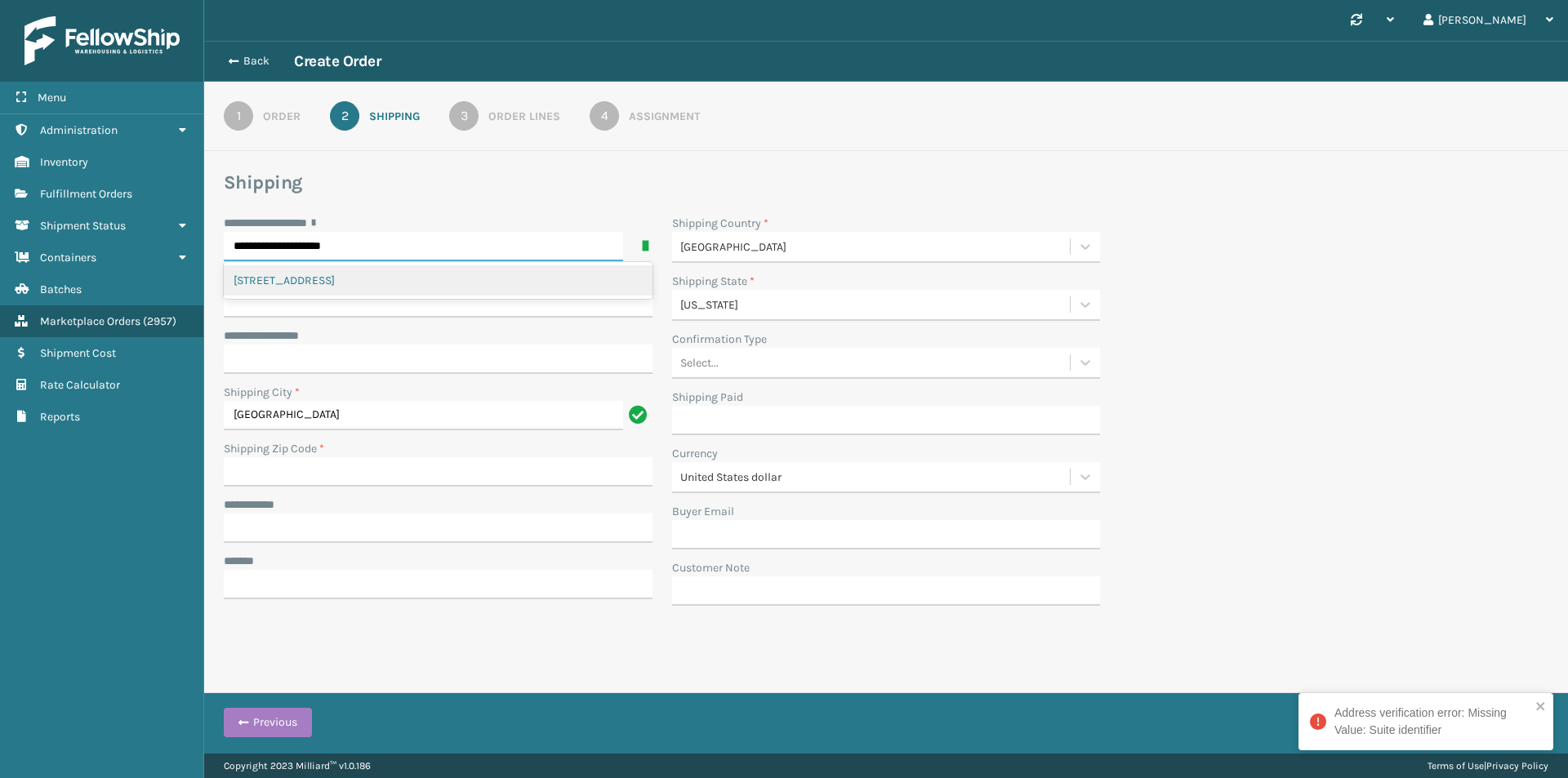
click at [454, 285] on div "3836 SPRING GARDEN ST, PHILADELPHIA, PA" at bounding box center [438, 280] width 429 height 30
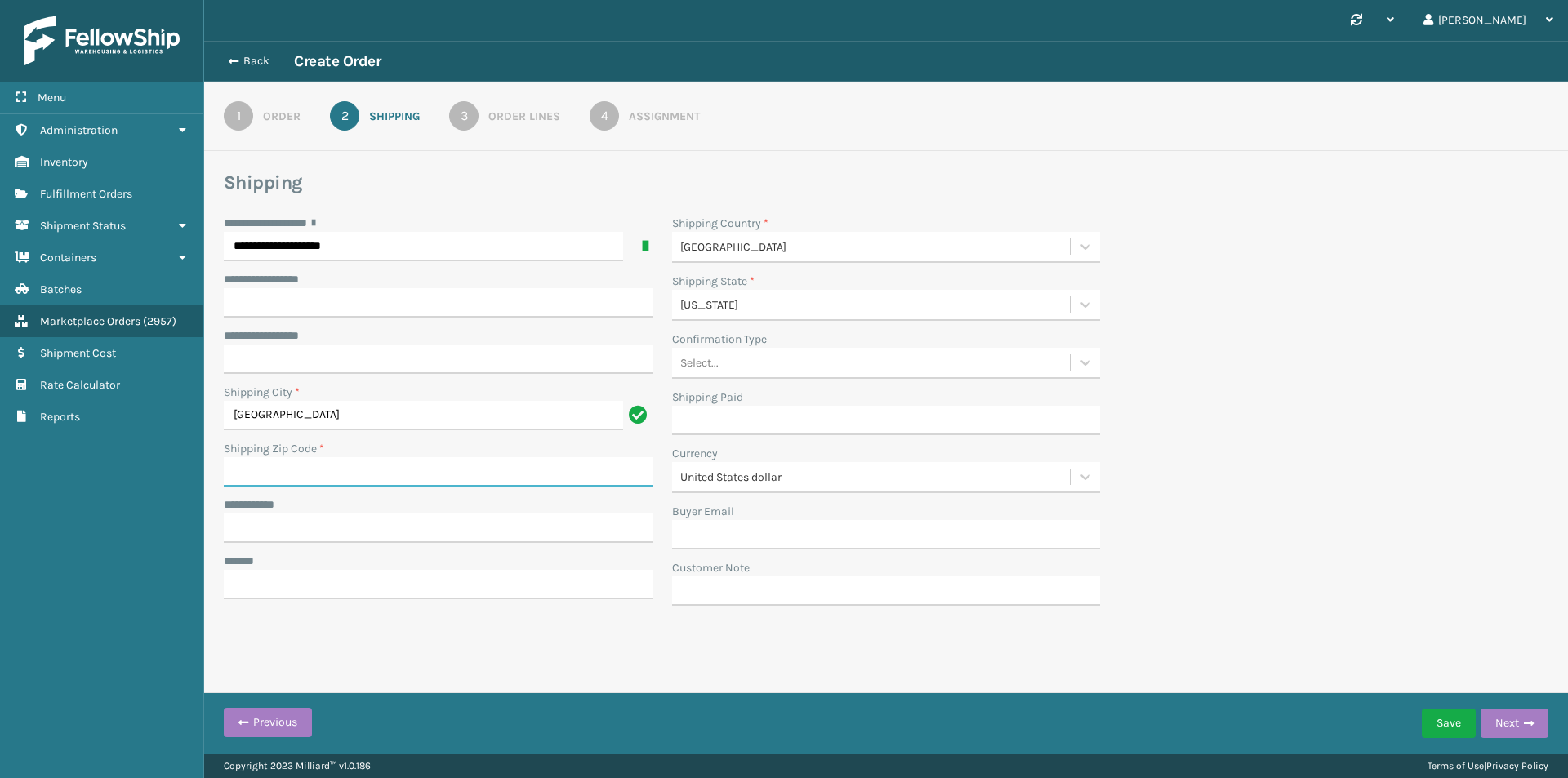
click at [354, 476] on input "Shipping Zip Code *" at bounding box center [438, 472] width 429 height 30
paste input "19104"
type input "19104"
click at [382, 308] on input "**********" at bounding box center [438, 303] width 429 height 30
paste input "*******"
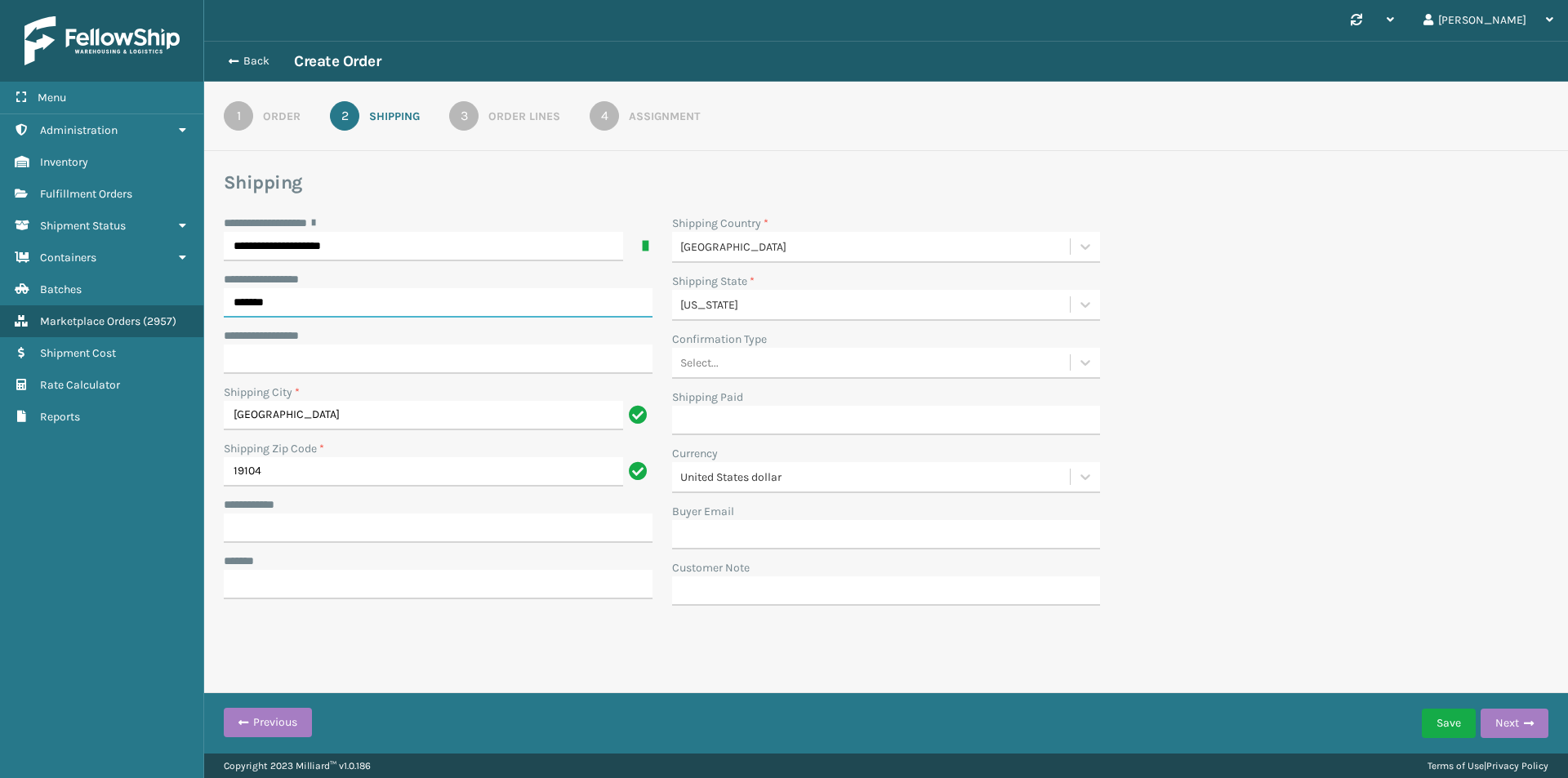
type input "*******"
drag, startPoint x: 421, startPoint y: 550, endPoint x: 419, endPoint y: 542, distance: 8.2
click at [421, 548] on div "**********" at bounding box center [438, 415] width 448 height 401
click at [323, 544] on div "**********" at bounding box center [438, 415] width 448 height 401
click at [318, 538] on input "**********" at bounding box center [438, 528] width 429 height 30
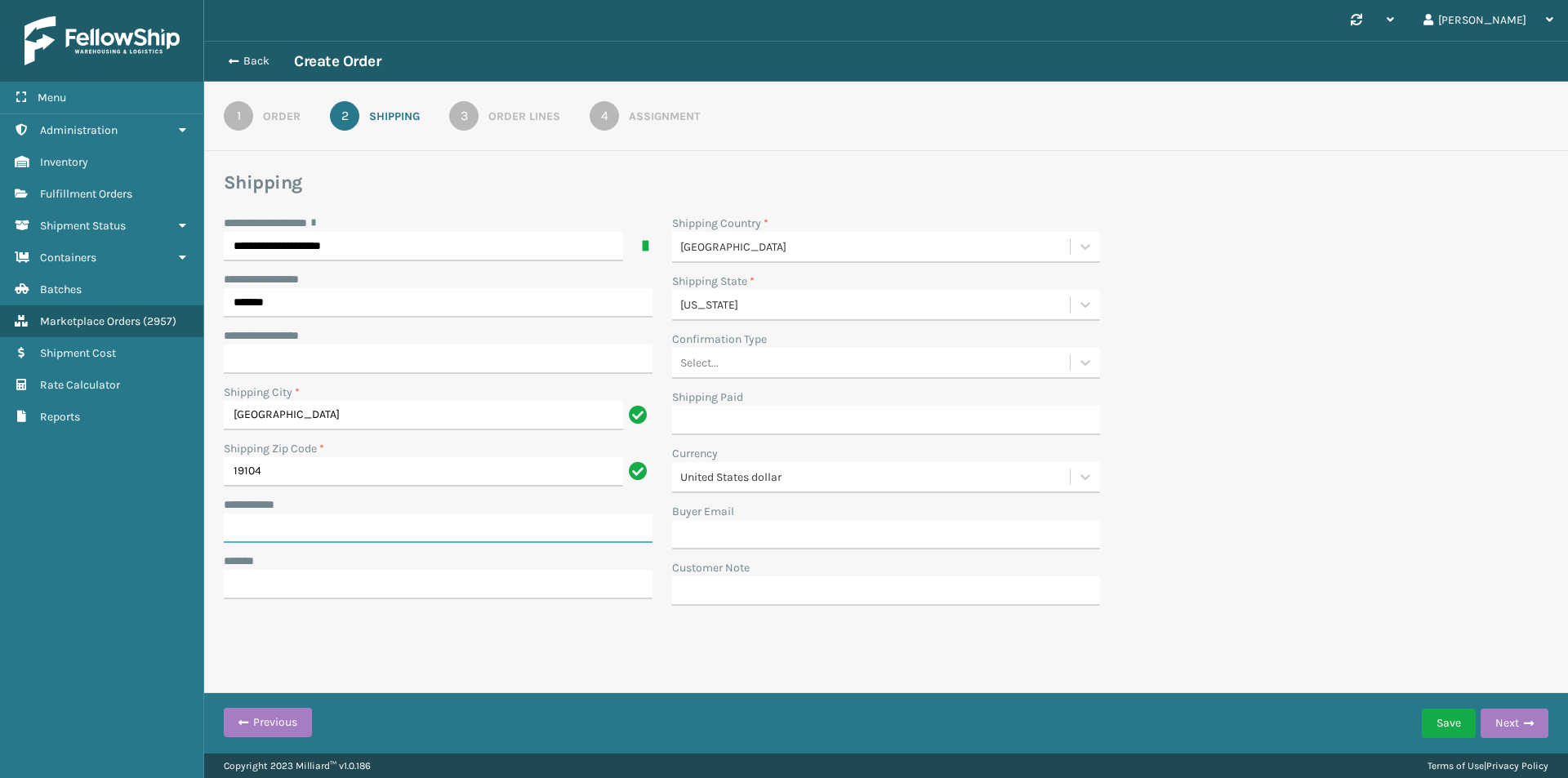
paste input "*****"
type input "*****"
click at [283, 586] on input "***** *" at bounding box center [438, 585] width 429 height 30
type input "**********"
click at [469, 120] on div "3" at bounding box center [464, 116] width 30 height 30
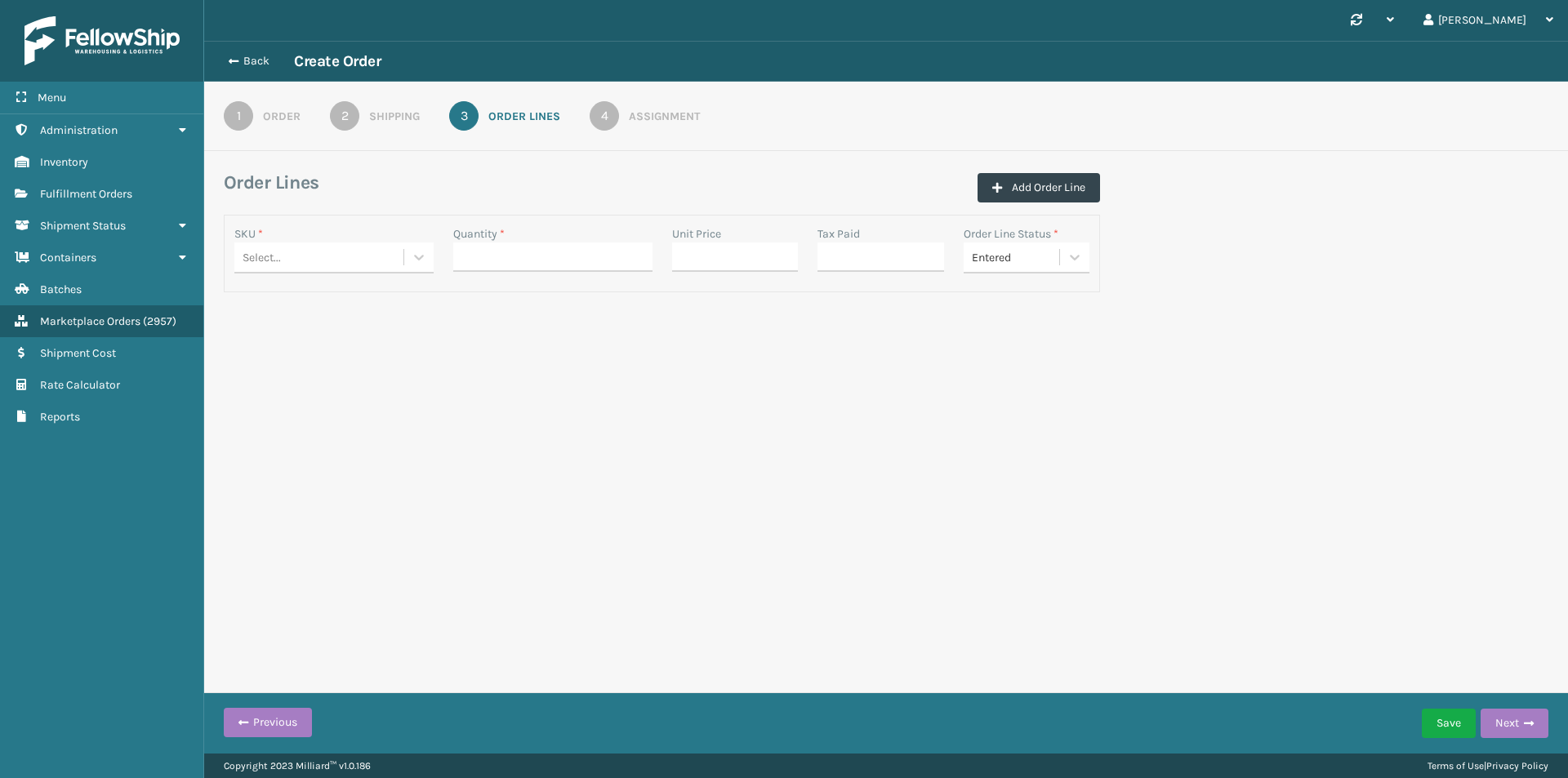
click at [363, 264] on div "Select..." at bounding box center [318, 257] width 169 height 27
paste input "MIL-CFB-DL"
type input "MIL-CFB-DL"
click at [365, 295] on div "MIL-CFB-DL" at bounding box center [333, 298] width 199 height 30
click at [553, 260] on input "Quantity *" at bounding box center [552, 258] width 199 height 30
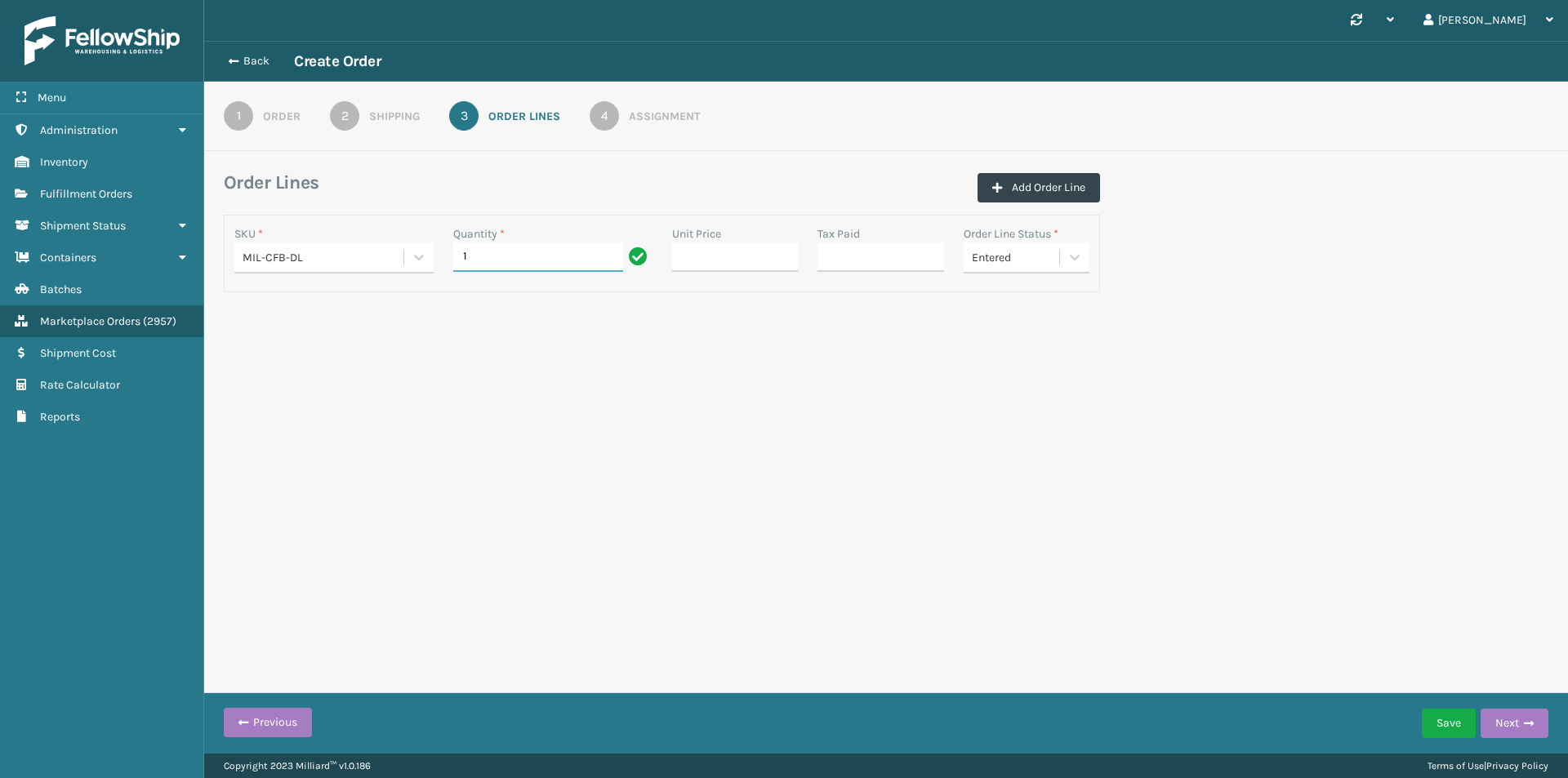
type input "1"
click at [751, 261] on input "Unit Price" at bounding box center [735, 258] width 127 height 30
paste input "299.99"
type input "299.99"
click at [619, 123] on link "4 Assignment" at bounding box center [644, 116] width 169 height 30
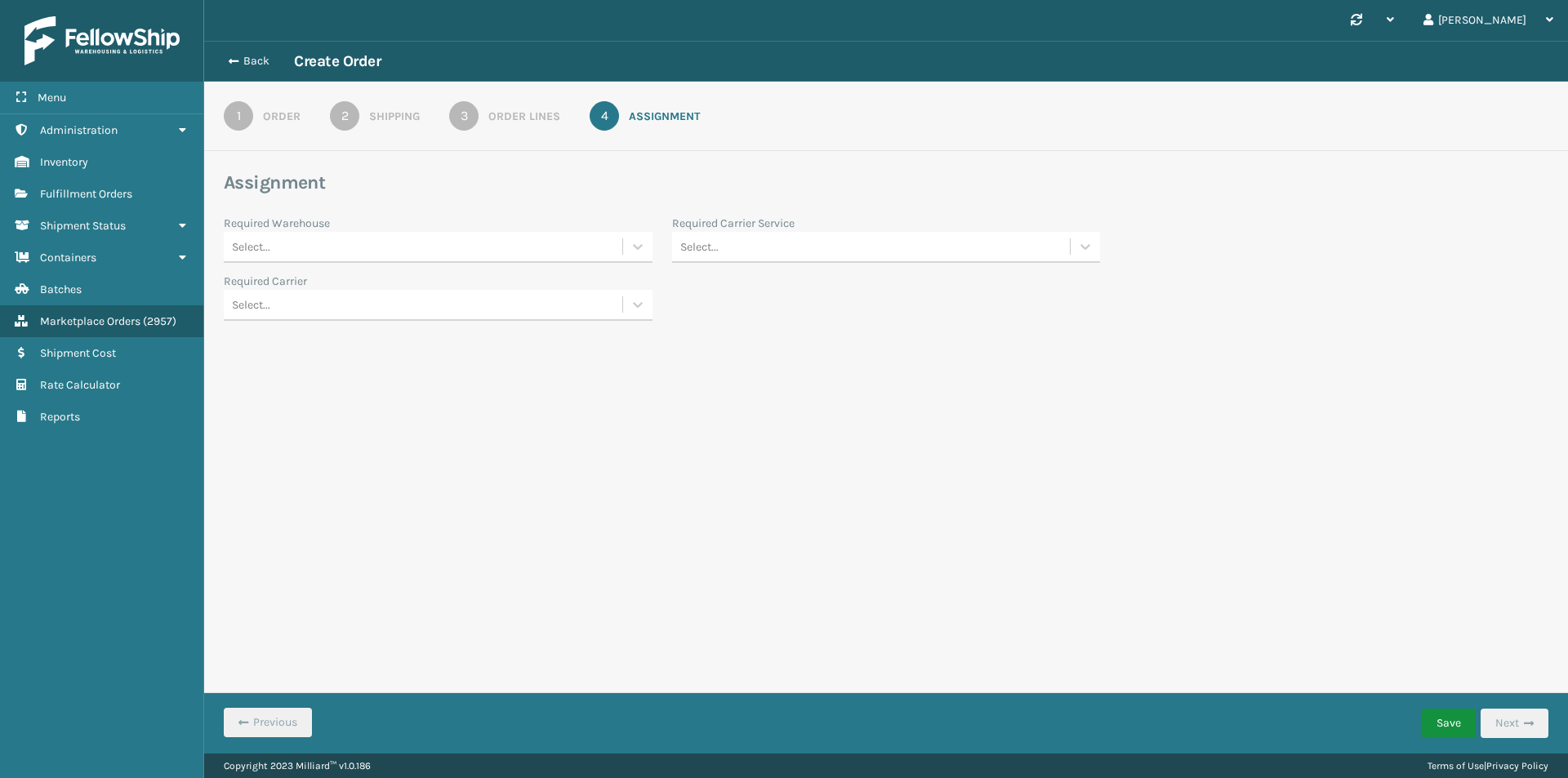
click at [1447, 723] on button "Save" at bounding box center [1448, 723] width 54 height 30
